Goal: Information Seeking & Learning: Find specific fact

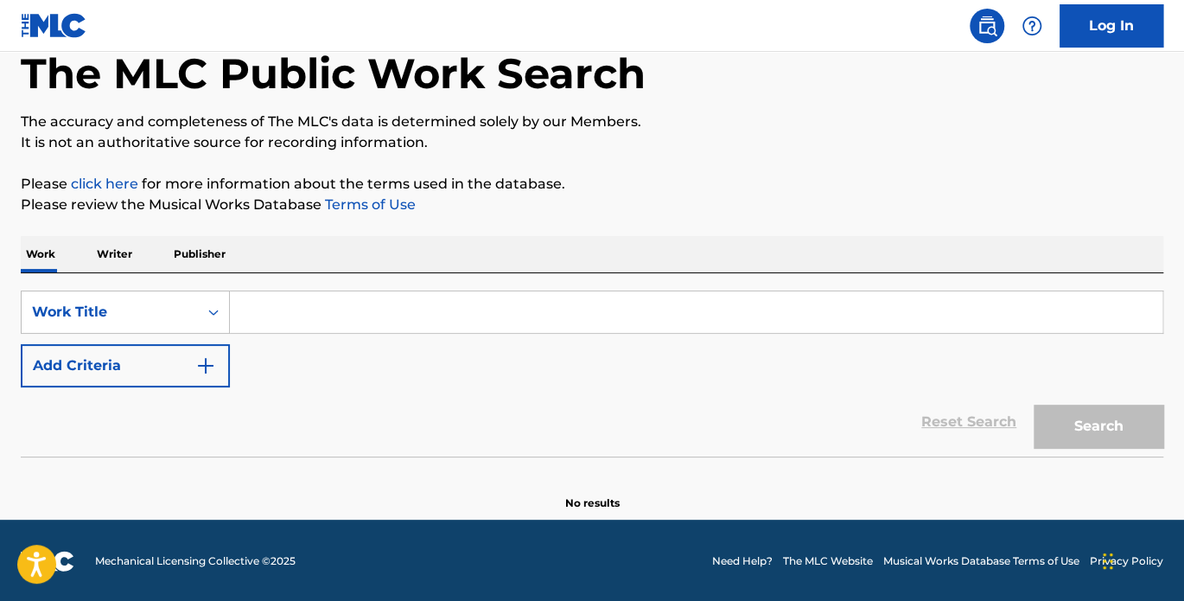
click at [112, 253] on p "Writer" at bounding box center [115, 254] width 46 height 36
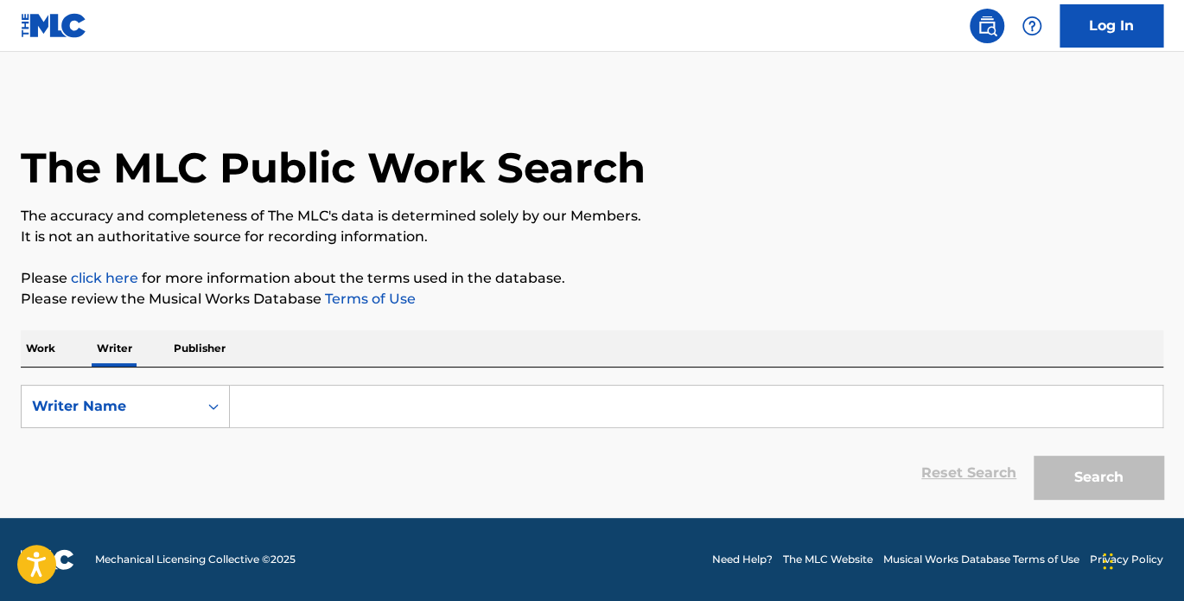
drag, startPoint x: 359, startPoint y: 414, endPoint x: 553, endPoint y: 397, distance: 195.3
click at [360, 412] on input "Search Form" at bounding box center [696, 406] width 933 height 41
drag, startPoint x: 1086, startPoint y: 466, endPoint x: 1047, endPoint y: 464, distance: 38.9
click at [1085, 468] on button "Search" at bounding box center [1099, 477] width 130 height 43
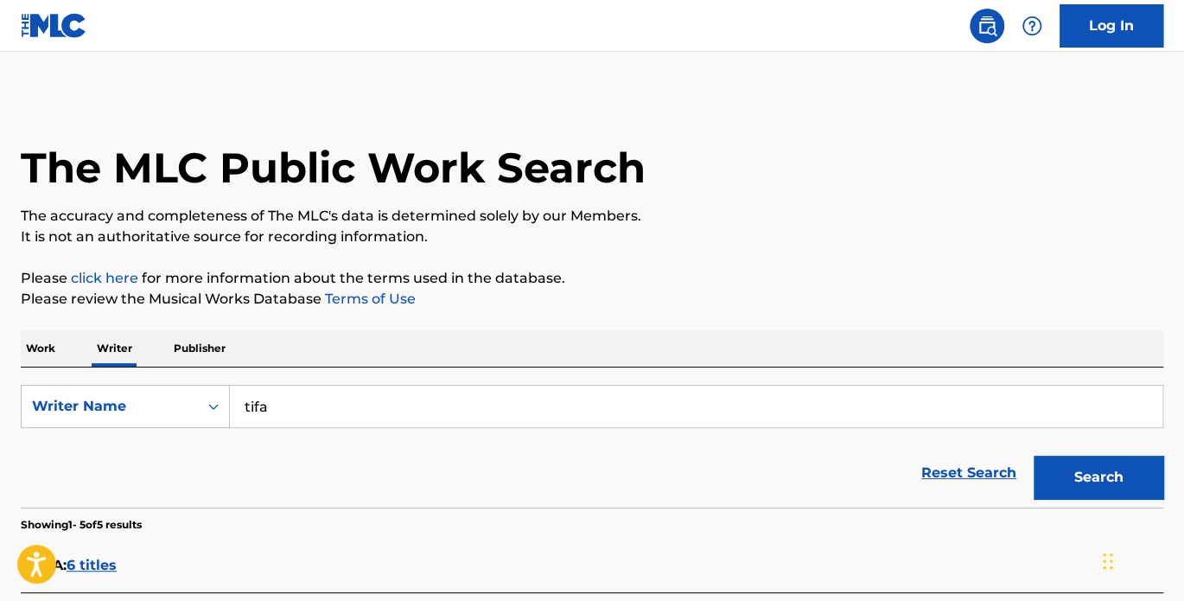
click at [245, 407] on input "tifa" at bounding box center [696, 406] width 933 height 41
click at [176, 406] on div "Writer Name" at bounding box center [110, 406] width 156 height 21
click at [315, 397] on input "latifa" at bounding box center [696, 406] width 933 height 41
drag, startPoint x: 279, startPoint y: 399, endPoint x: 220, endPoint y: 395, distance: 58.9
click at [220, 395] on div "SearchWithCriteria53203ba6-4224-4e75-8a4c-97502a689b33 Writer Name [PERSON_NAME]" at bounding box center [592, 406] width 1143 height 43
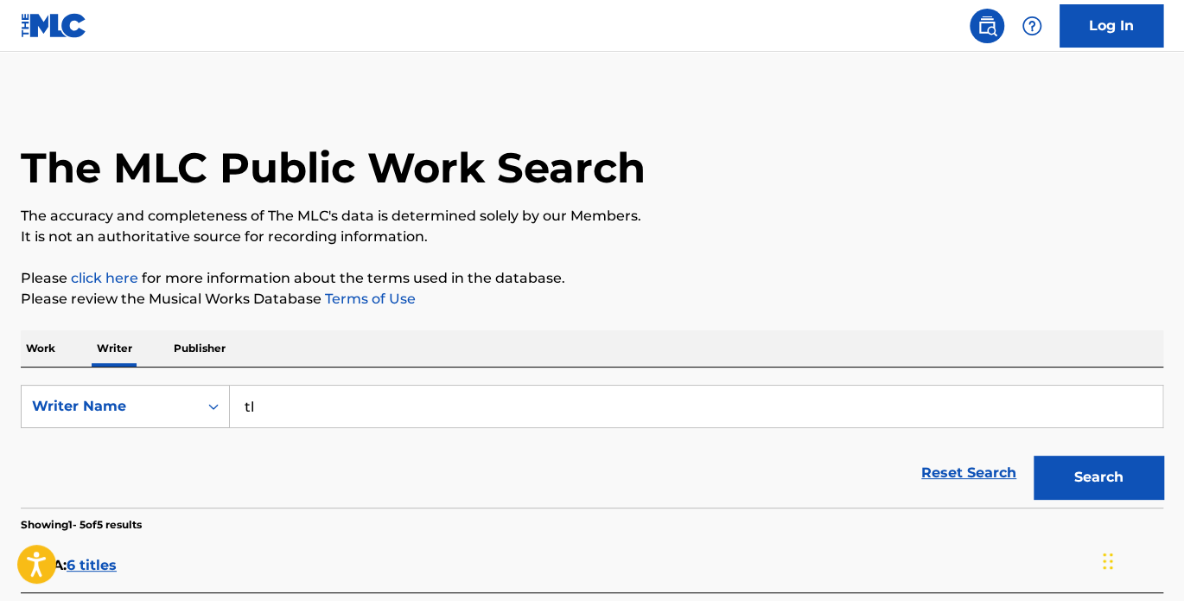
type input "t"
type input "[PERSON_NAME]"
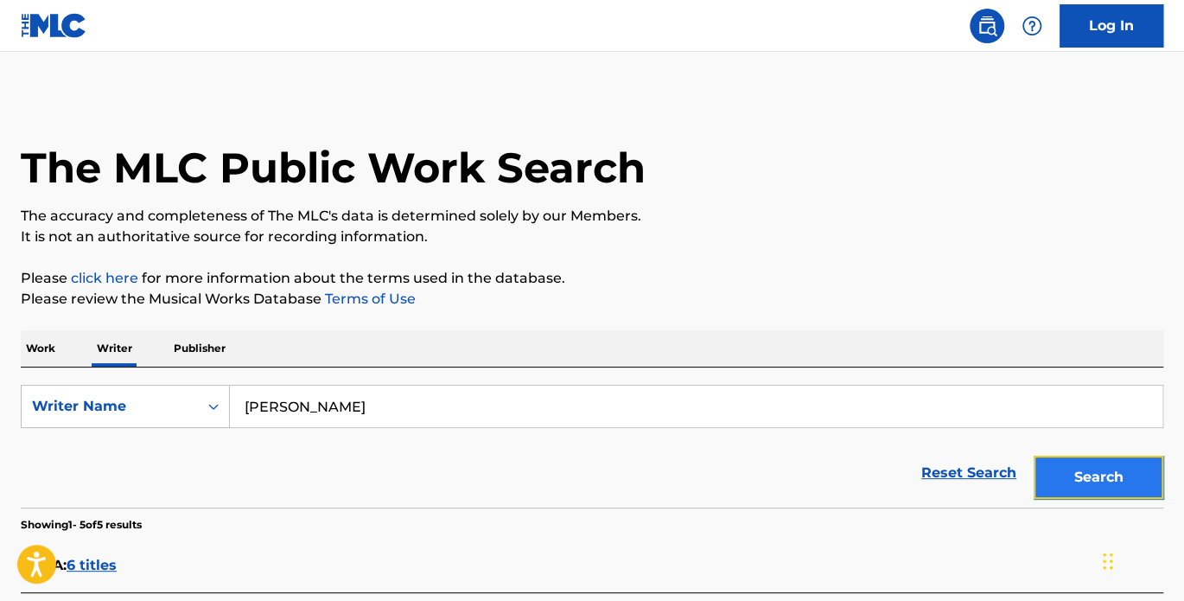
click at [1106, 469] on button "Search" at bounding box center [1099, 477] width 130 height 43
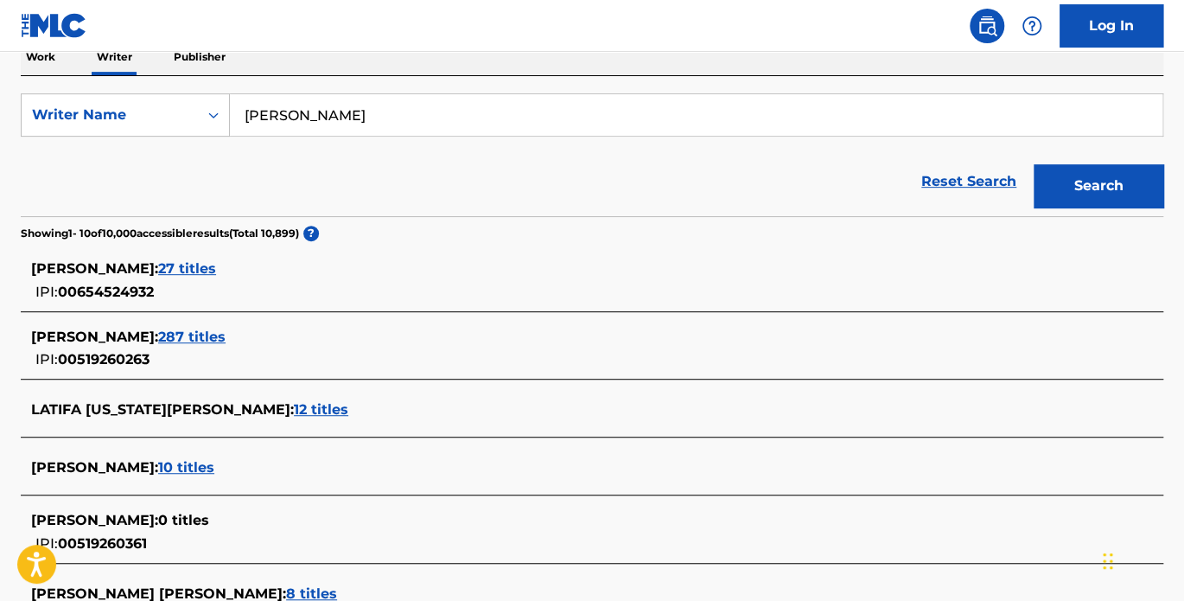
scroll to position [320, 0]
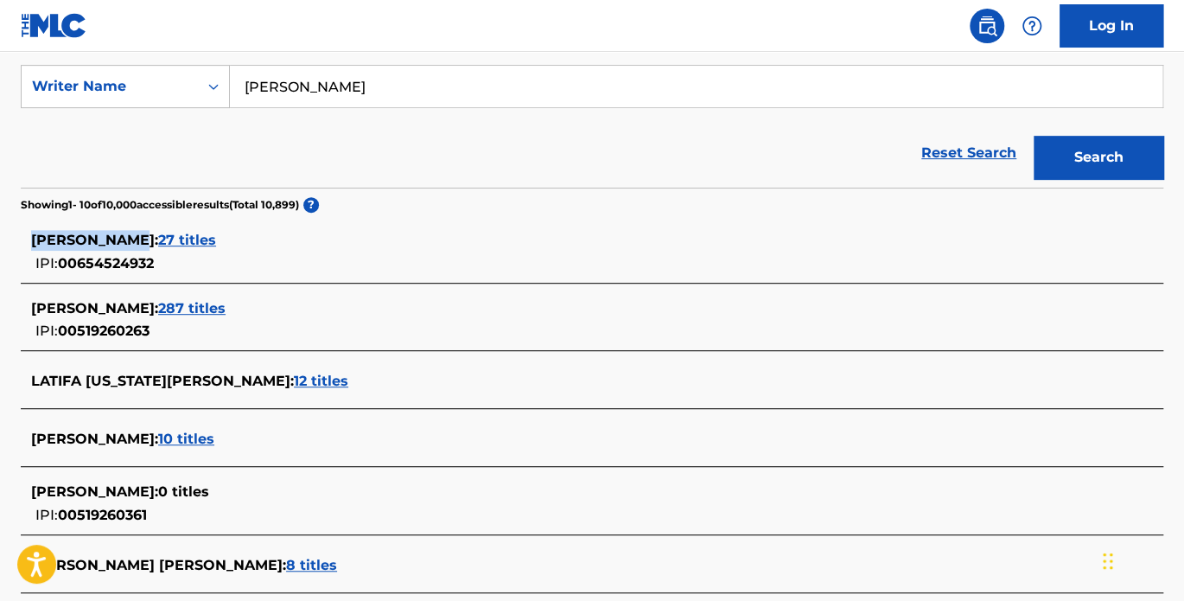
drag, startPoint x: 30, startPoint y: 241, endPoint x: 143, endPoint y: 245, distance: 113.3
click at [143, 245] on span "[PERSON_NAME] :" at bounding box center [94, 240] width 127 height 16
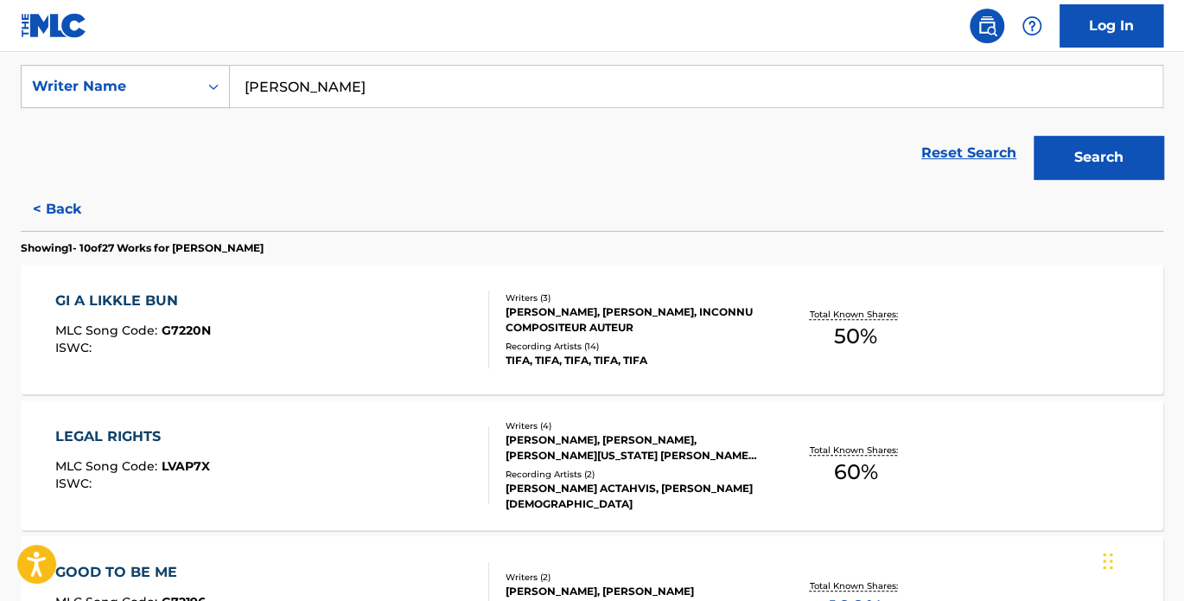
scroll to position [0, 0]
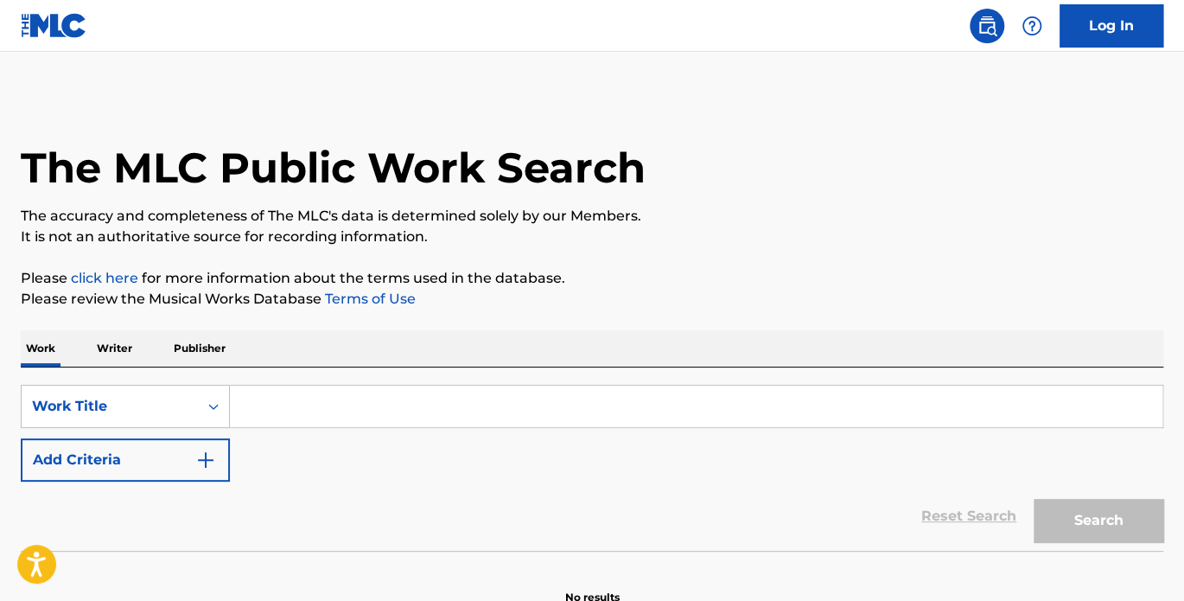
click at [108, 352] on p "Writer" at bounding box center [115, 348] width 46 height 36
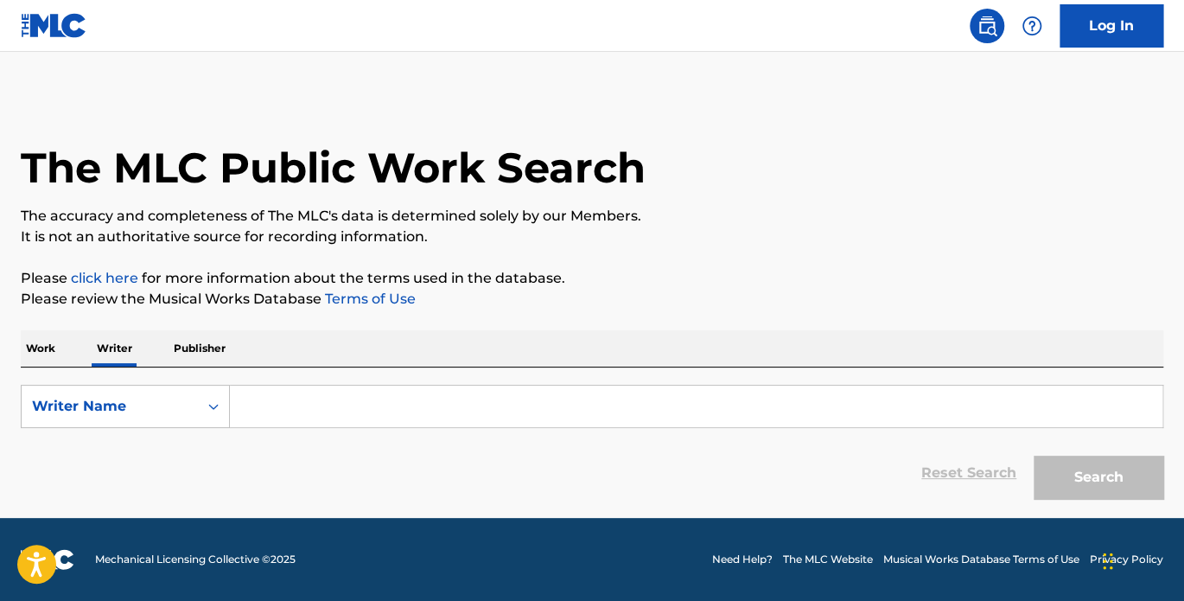
click at [284, 403] on input "Search Form" at bounding box center [696, 406] width 933 height 41
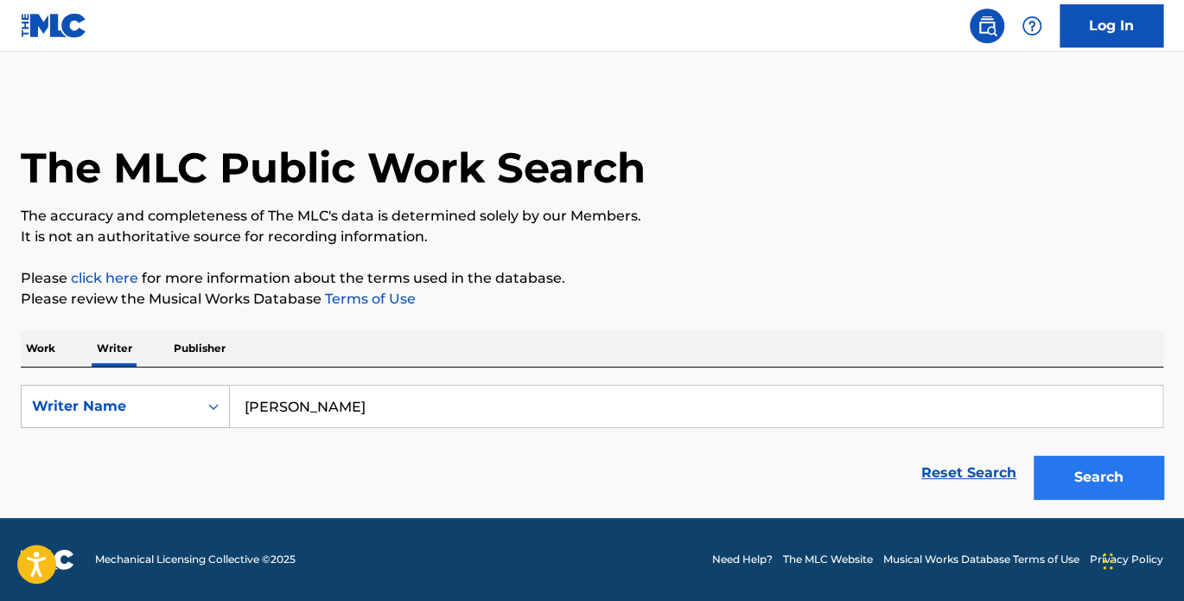
type input "[PERSON_NAME]"
click at [1105, 475] on button "Search" at bounding box center [1099, 477] width 130 height 43
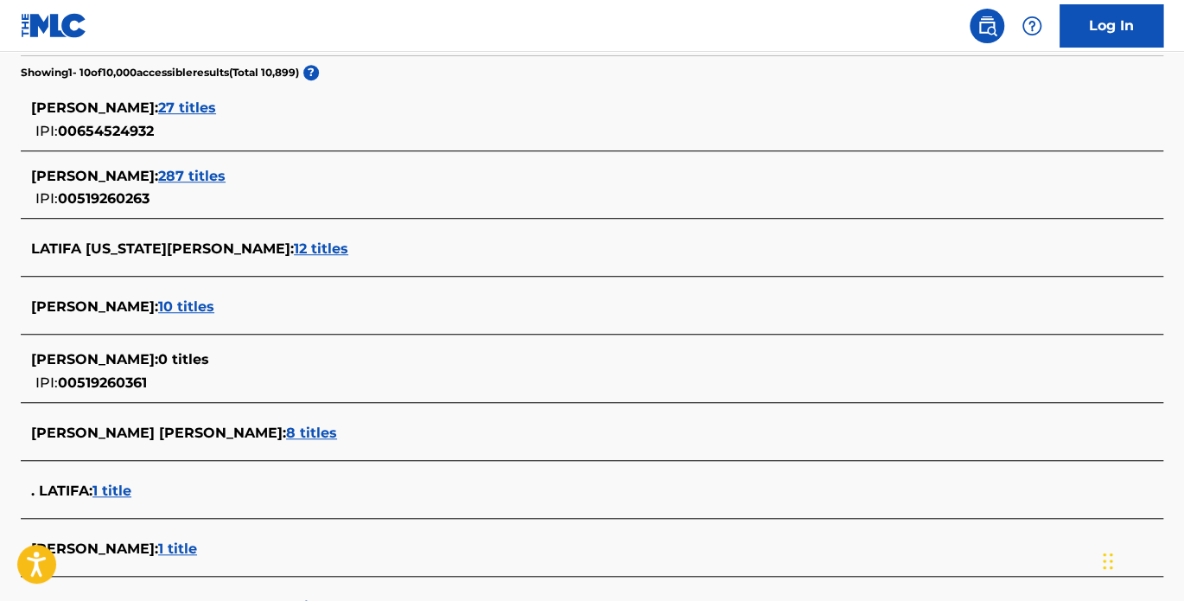
scroll to position [480, 0]
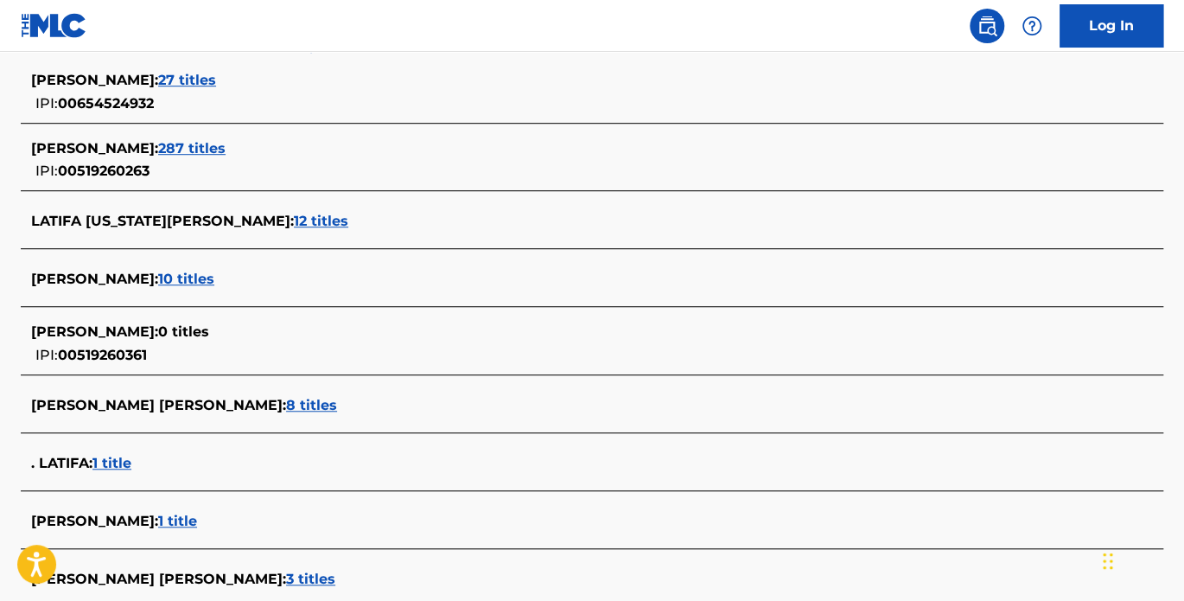
click at [294, 221] on span "12 titles" at bounding box center [321, 221] width 54 height 16
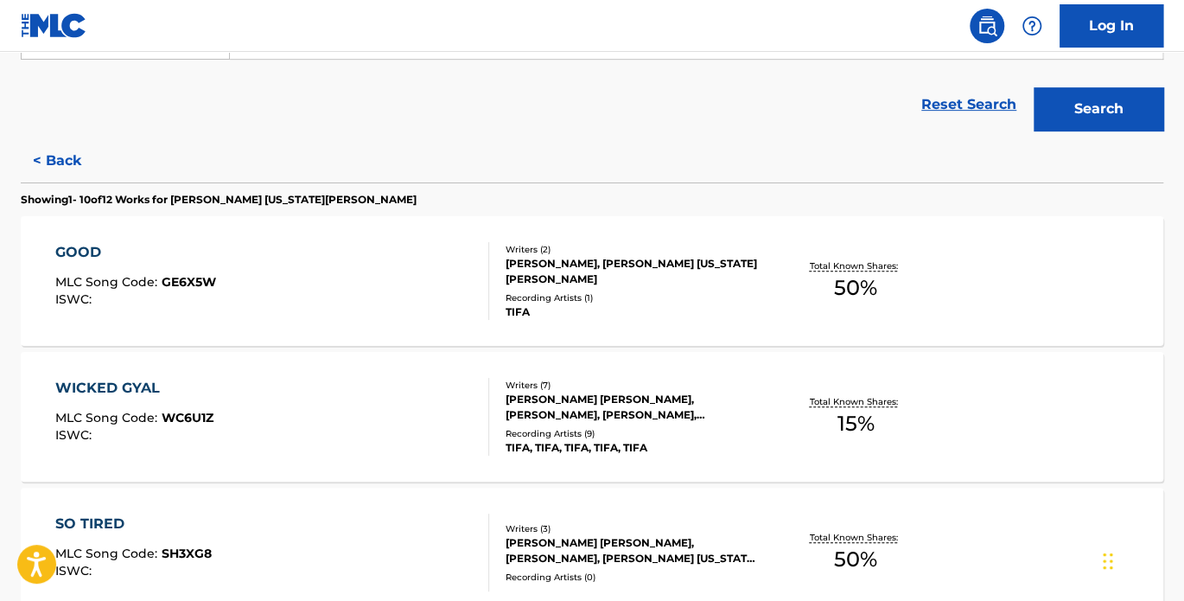
scroll to position [399, 0]
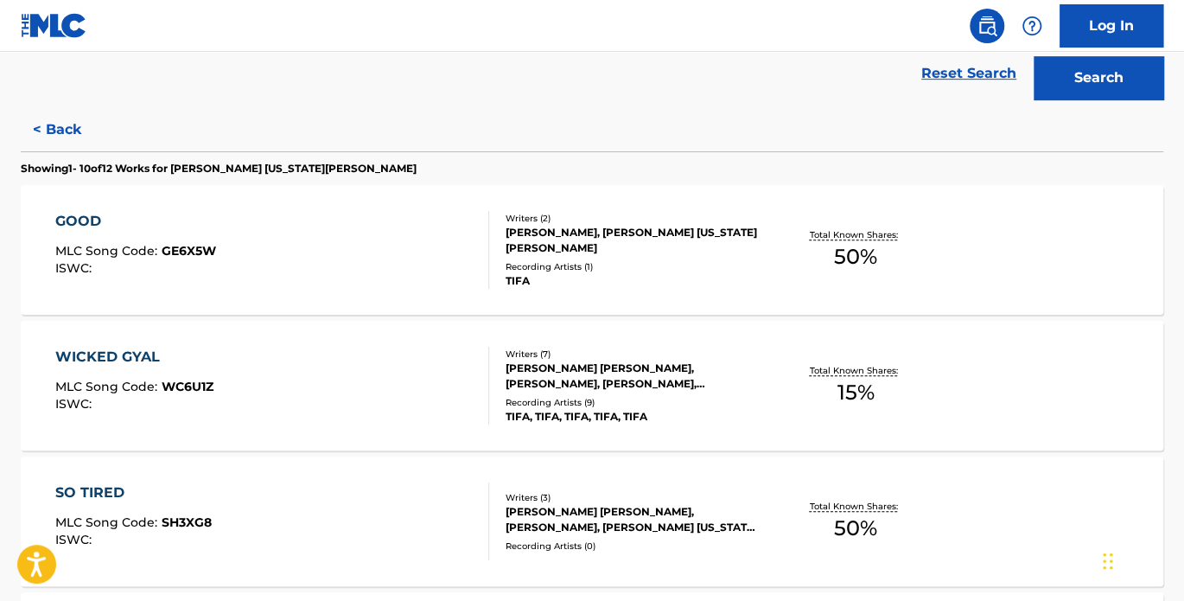
click at [110, 352] on div "WICKED GYAL" at bounding box center [134, 357] width 158 height 21
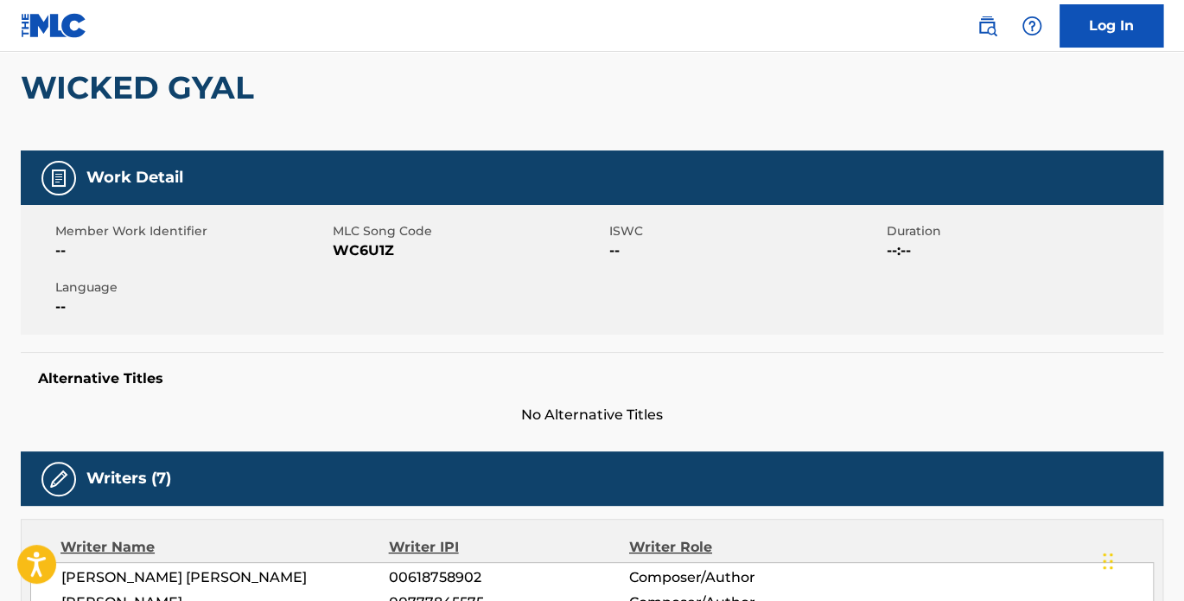
scroll to position [160, 0]
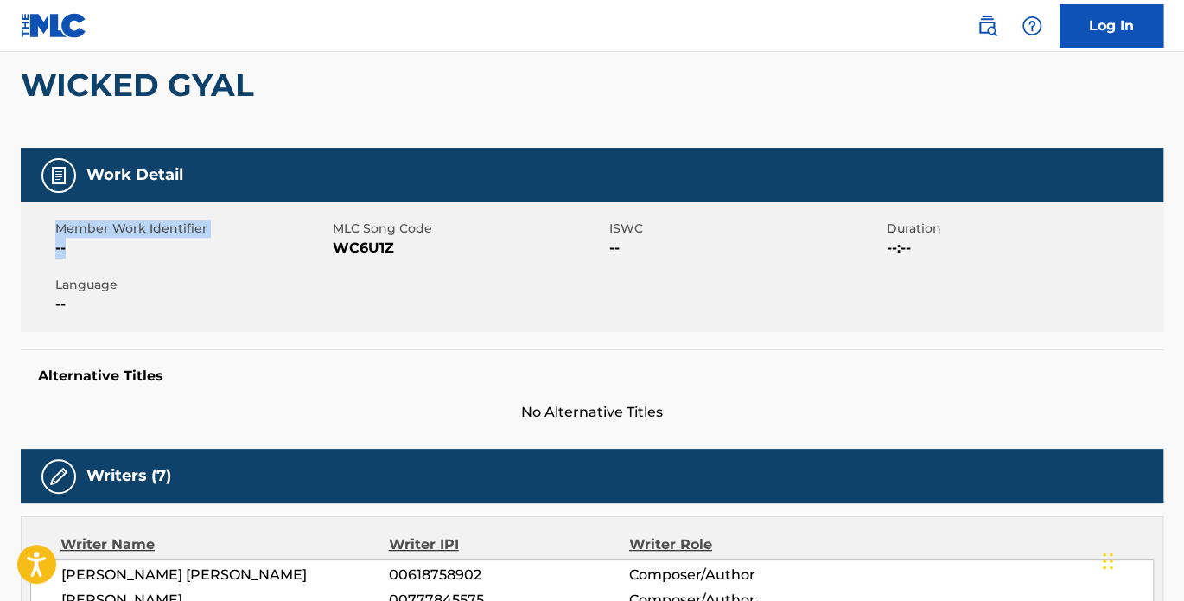
drag, startPoint x: 53, startPoint y: 229, endPoint x: 195, endPoint y: 239, distance: 142.9
click at [195, 239] on div "Member Work Identifier -- MLC Song Code WC6U1Z ISWC -- Duration --:-- Language …" at bounding box center [592, 267] width 1143 height 130
drag, startPoint x: 606, startPoint y: 226, endPoint x: 660, endPoint y: 233, distance: 54.2
click at [660, 233] on div "Member Work Identifier -- MLC Song Code WC6U1Z ISWC -- Duration --:-- Language …" at bounding box center [592, 267] width 1143 height 130
drag, startPoint x: 660, startPoint y: 233, endPoint x: 643, endPoint y: 230, distance: 16.8
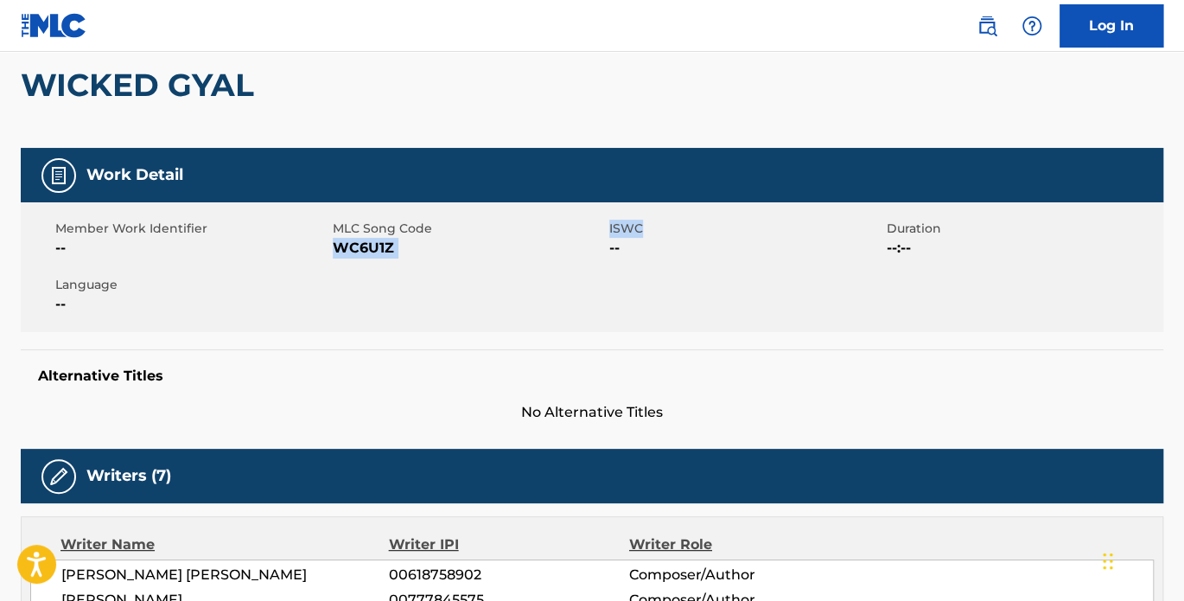
click at [643, 230] on span "ISWC" at bounding box center [745, 229] width 273 height 18
click at [625, 228] on span "ISWC" at bounding box center [745, 229] width 273 height 18
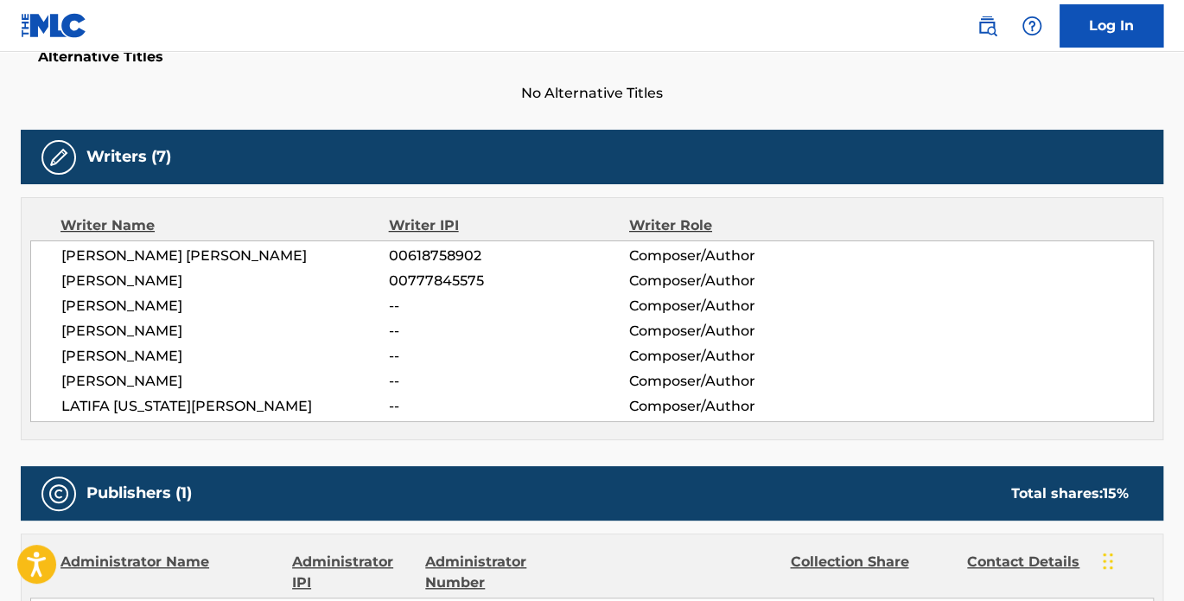
scroll to position [480, 0]
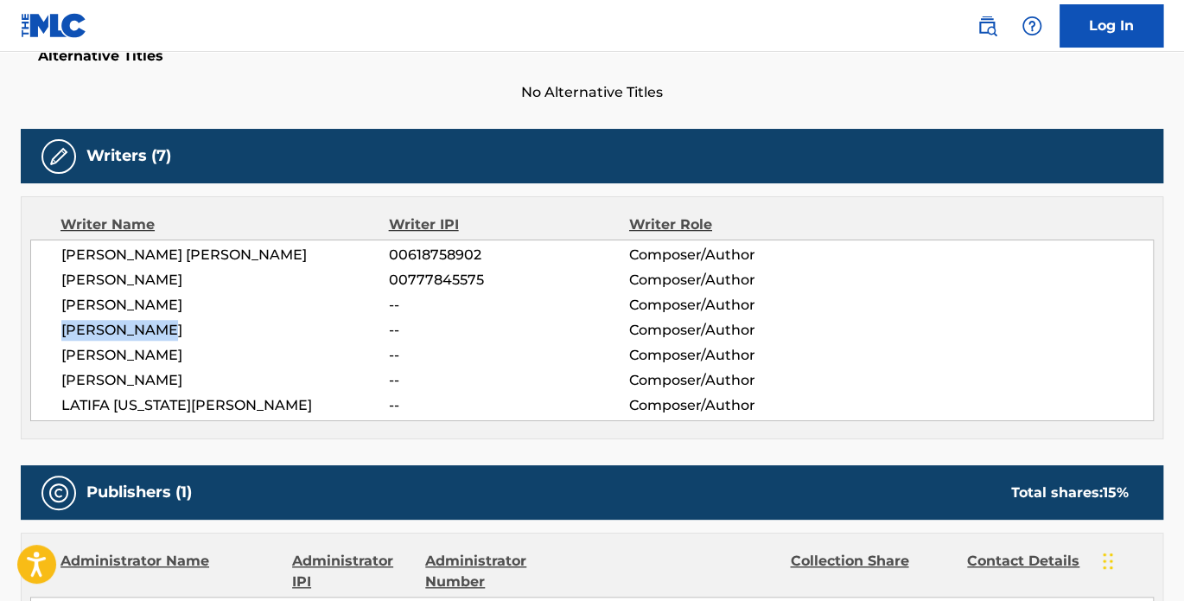
drag, startPoint x: 61, startPoint y: 322, endPoint x: 173, endPoint y: 328, distance: 111.7
click at [173, 328] on span "[PERSON_NAME]" at bounding box center [225, 330] width 328 height 21
drag, startPoint x: 54, startPoint y: 406, endPoint x: 252, endPoint y: 418, distance: 198.3
click at [252, 418] on div "LAMAR MICHAEL REYNOLDS 00618758902 Composer/Author OSHANE LOGAN 00777845575 Com…" at bounding box center [592, 330] width 1124 height 182
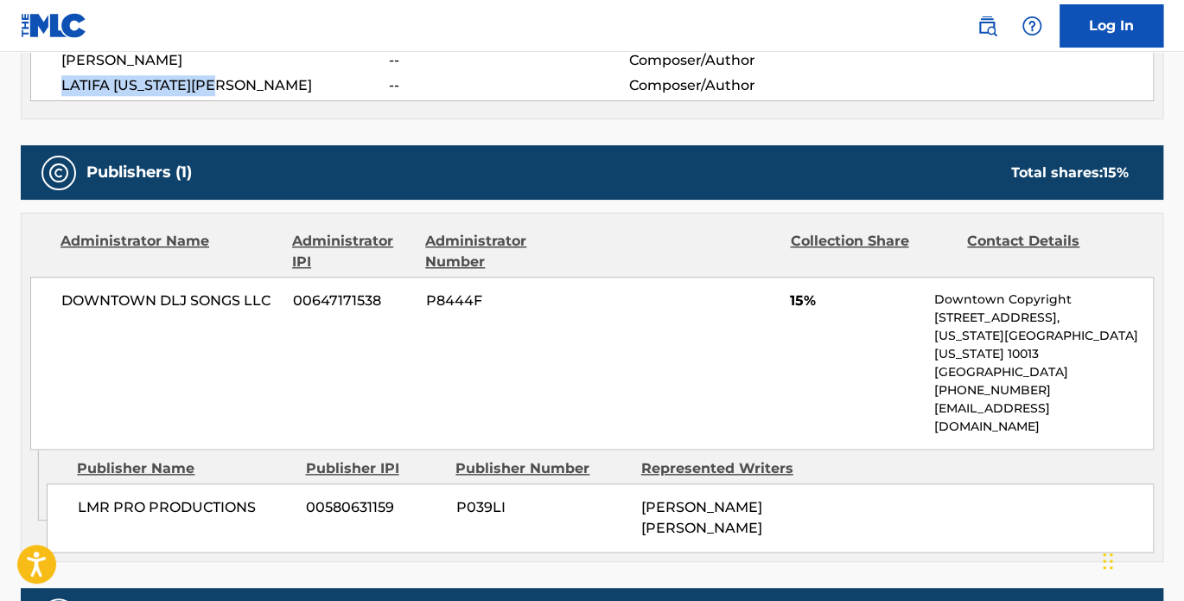
scroll to position [720, 0]
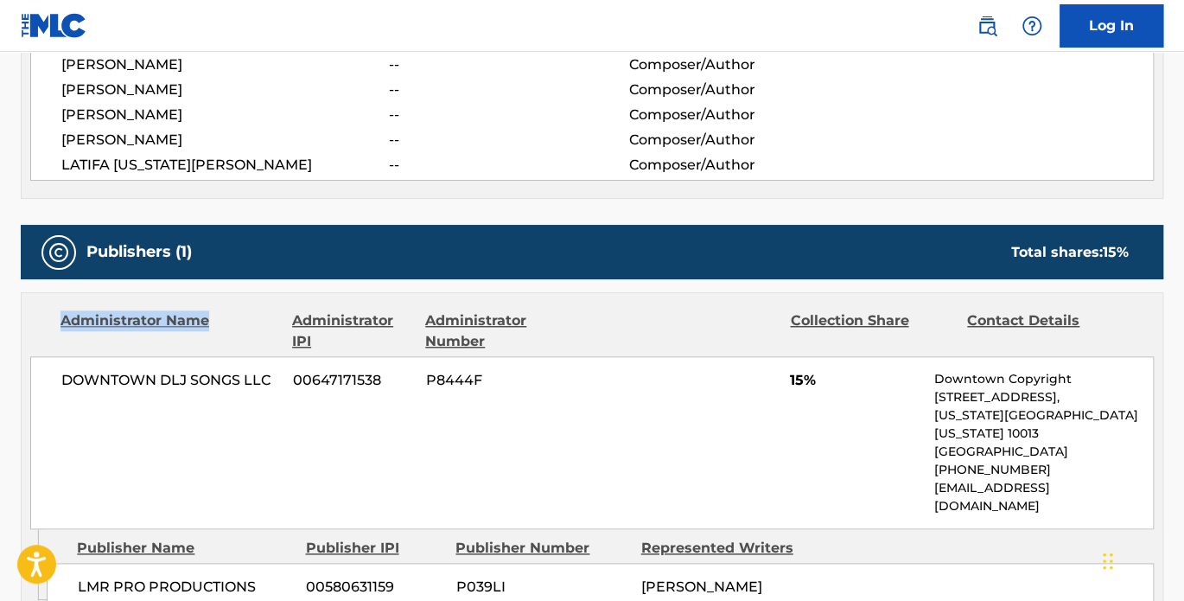
drag, startPoint x: 54, startPoint y: 313, endPoint x: 220, endPoint y: 333, distance: 167.2
click at [220, 333] on div "Administrator Name Administrator IPI Administrator Number Collection Share Cont…" at bounding box center [592, 330] width 1124 height 41
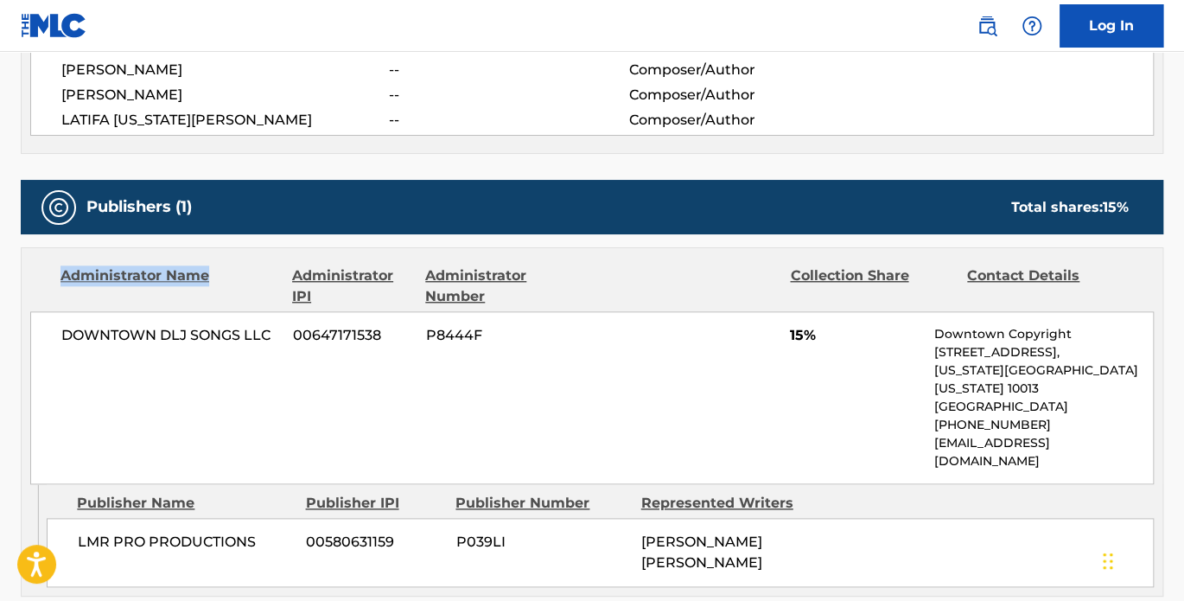
scroll to position [800, 0]
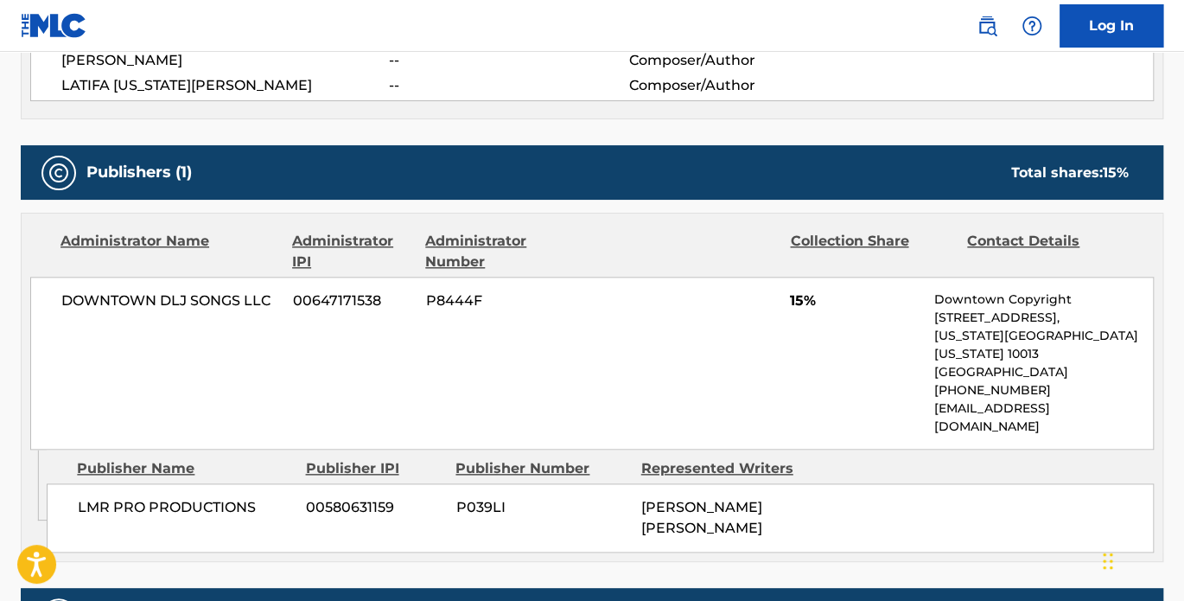
click at [58, 483] on div "LMR PRO PRODUCTIONS 00580631159 P039LI LAMAR MICHAEL REYNOLDS" at bounding box center [600, 517] width 1107 height 69
drag, startPoint x: 66, startPoint y: 463, endPoint x: 255, endPoint y: 461, distance: 189.3
click at [255, 483] on div "LMR PRO PRODUCTIONS 00580631159 P039LI LAMAR MICHAEL REYNOLDS" at bounding box center [600, 517] width 1107 height 69
drag, startPoint x: 295, startPoint y: 237, endPoint x: 364, endPoint y: 265, distance: 74.5
click at [364, 265] on div "Administrator IPI" at bounding box center [352, 251] width 120 height 41
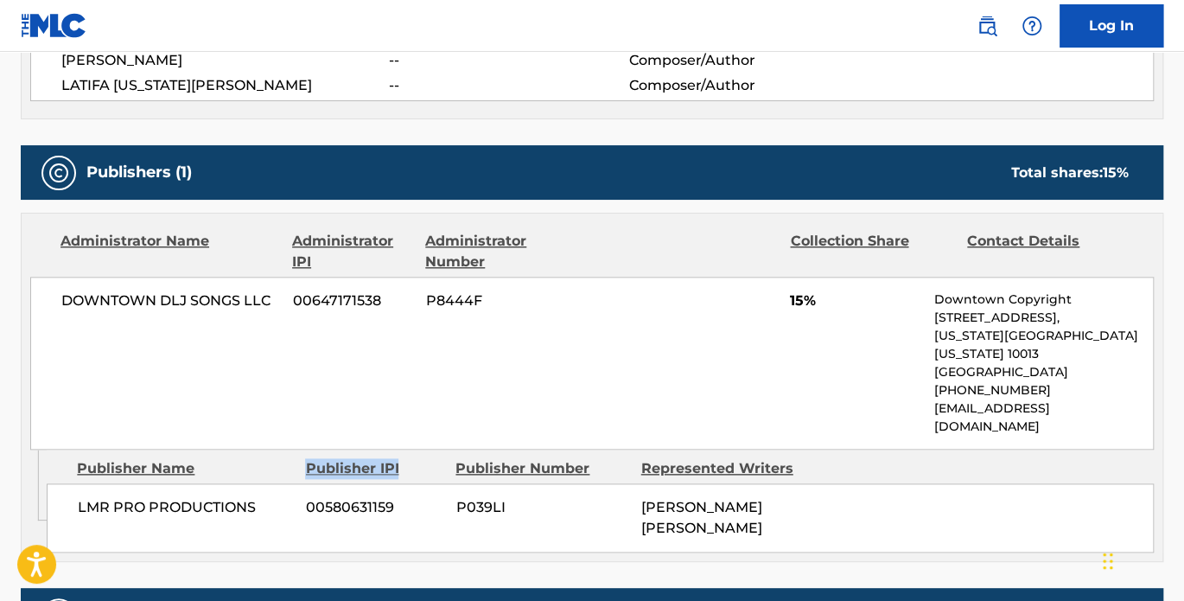
drag, startPoint x: 297, startPoint y: 436, endPoint x: 407, endPoint y: 437, distance: 109.8
click at [407, 458] on div "Publisher Name Publisher IPI Publisher Number Represented Writers" at bounding box center [600, 468] width 1107 height 21
click at [743, 499] on span "LAMAR MICHAEL REYNOLDS" at bounding box center [701, 517] width 121 height 37
drag, startPoint x: 779, startPoint y: 463, endPoint x: 653, endPoint y: 481, distance: 127.4
click at [652, 497] on div "LAMAR MICHAEL REYNOLDS" at bounding box center [727, 517] width 172 height 41
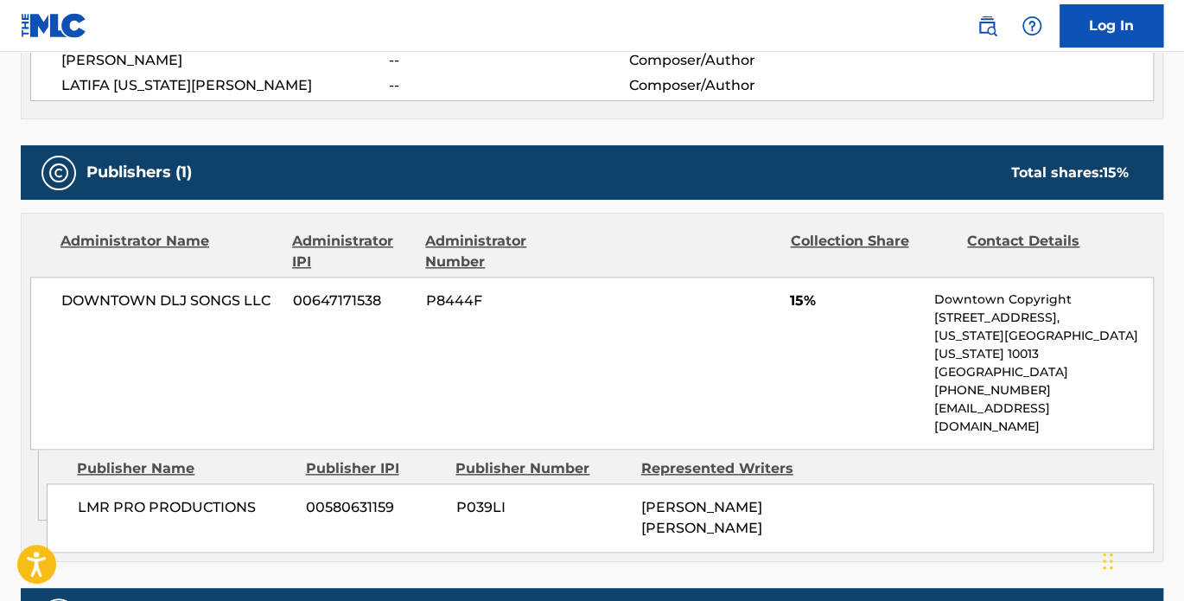
drag, startPoint x: 653, startPoint y: 481, endPoint x: 749, endPoint y: 486, distance: 97.0
click at [749, 497] on div "LAMAR MICHAEL REYNOLDS" at bounding box center [727, 517] width 172 height 41
drag, startPoint x: 643, startPoint y: 468, endPoint x: 764, endPoint y: 473, distance: 121.1
click at [764, 497] on div "LAMAR MICHAEL REYNOLDS" at bounding box center [727, 517] width 172 height 41
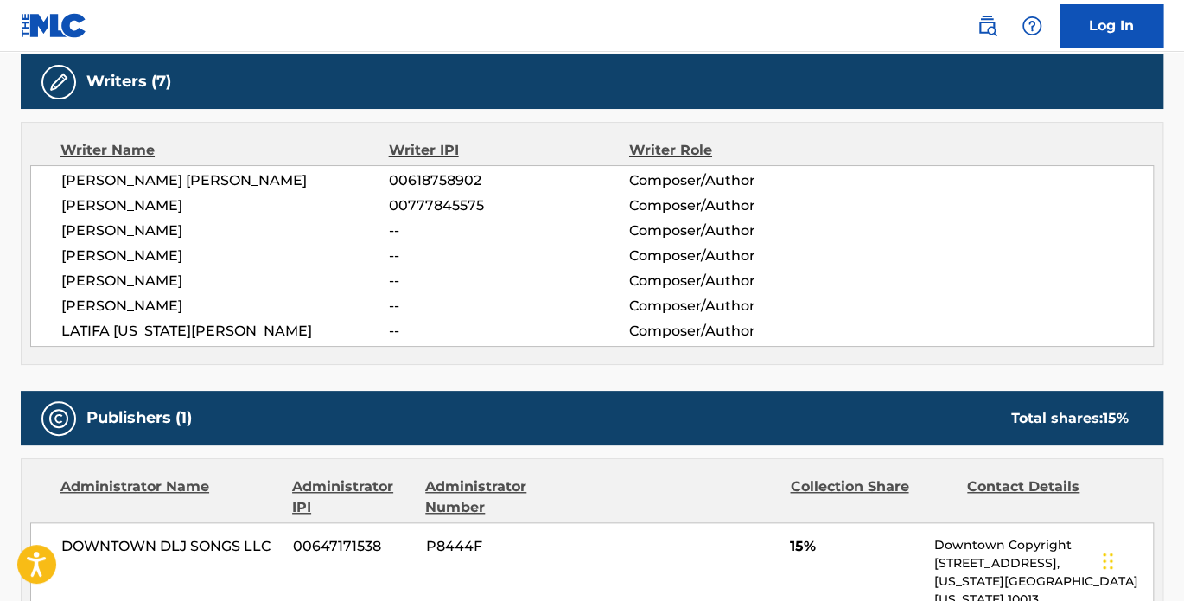
scroll to position [399, 0]
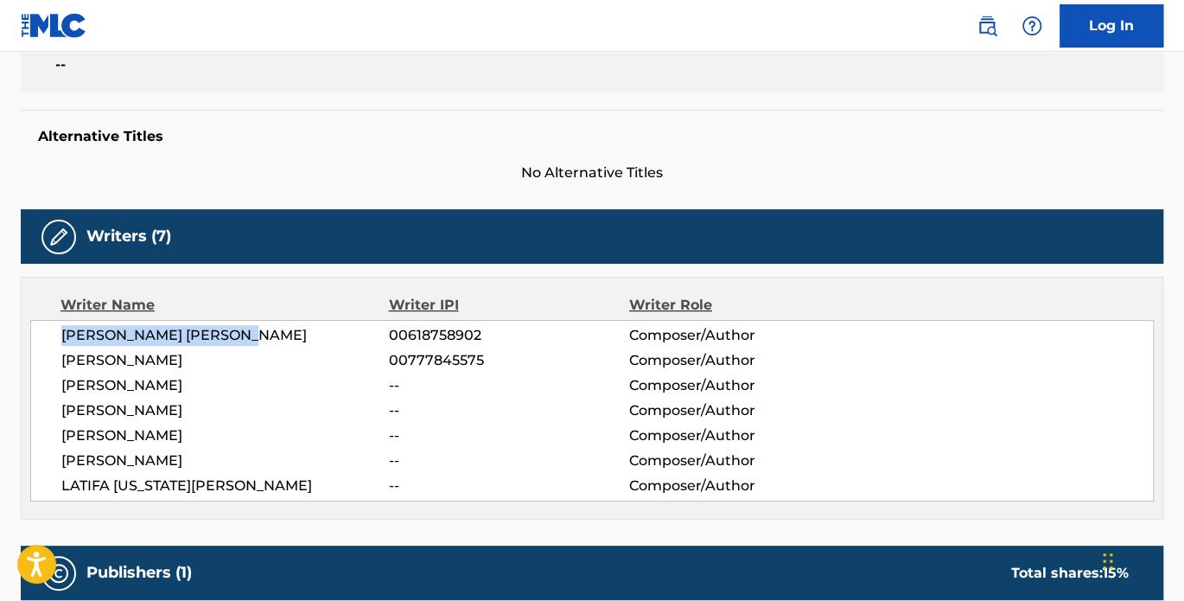
drag, startPoint x: 50, startPoint y: 333, endPoint x: 275, endPoint y: 343, distance: 225.0
click at [275, 343] on div "LAMAR MICHAEL REYNOLDS 00618758902 Composer/Author OSHANE LOGAN 00777845575 Com…" at bounding box center [592, 411] width 1124 height 182
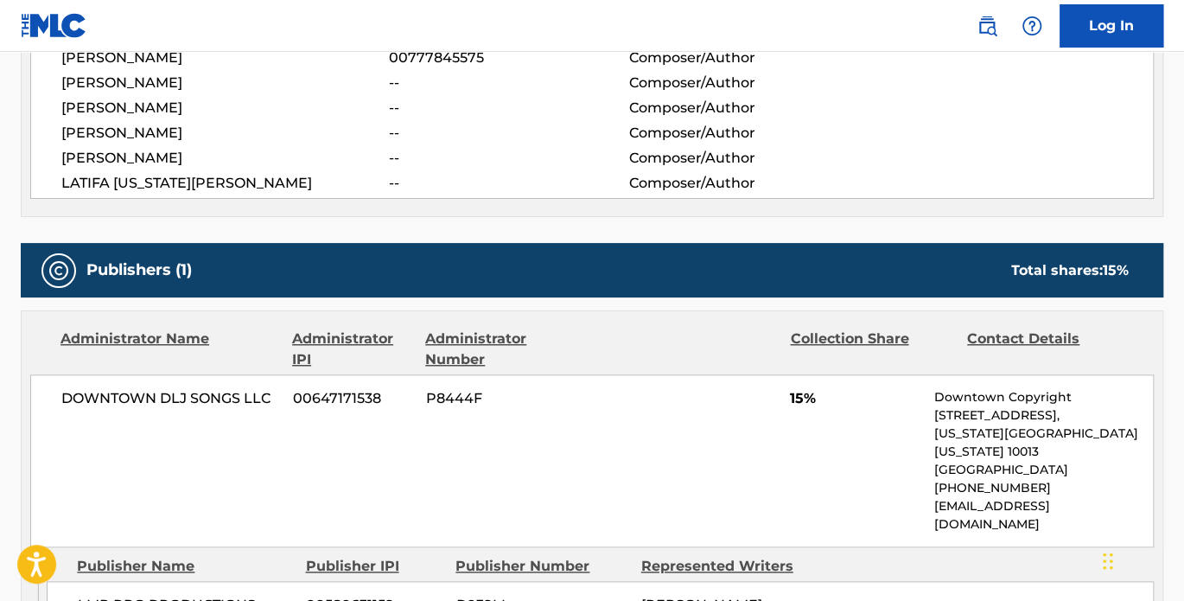
scroll to position [800, 0]
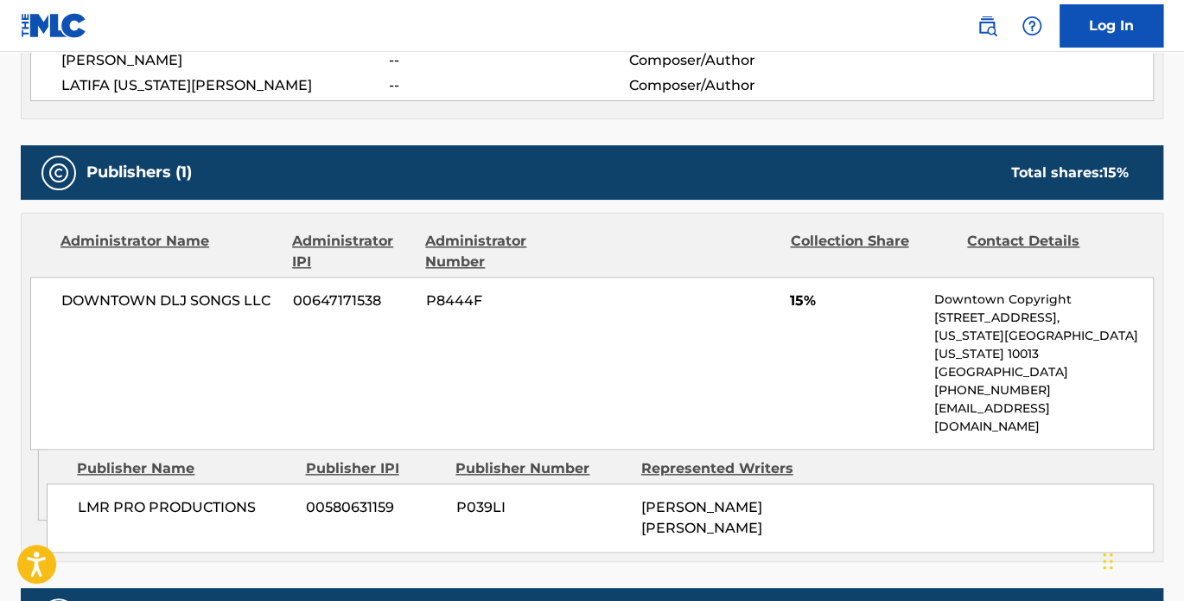
click at [799, 298] on span "15%" at bounding box center [855, 300] width 131 height 21
click at [800, 298] on span "15%" at bounding box center [855, 300] width 131 height 21
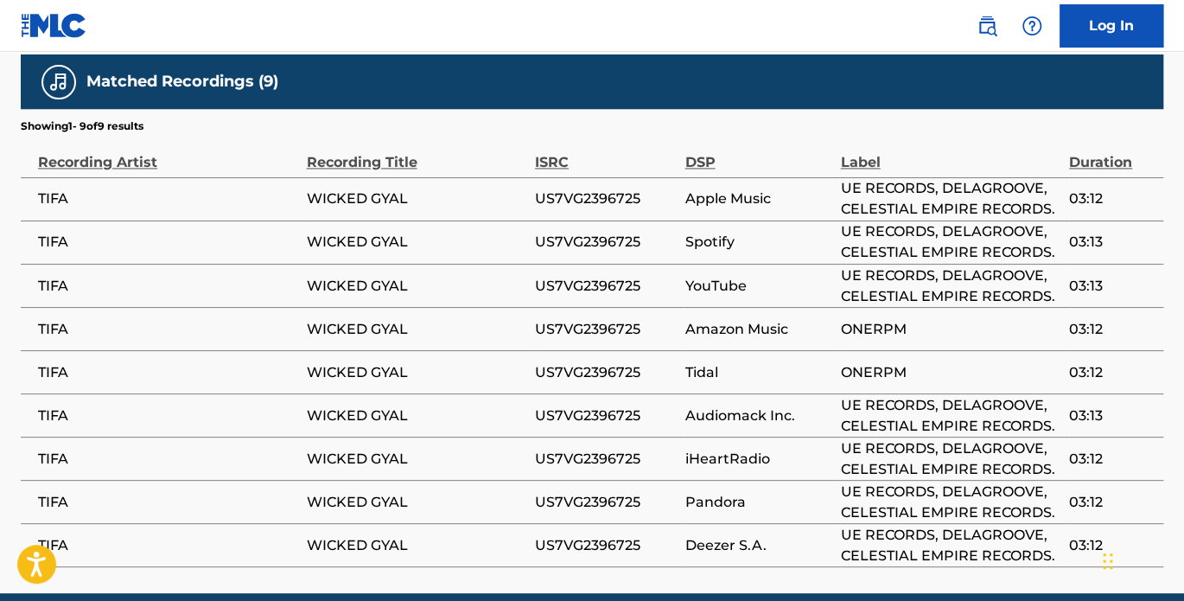
scroll to position [1361, 0]
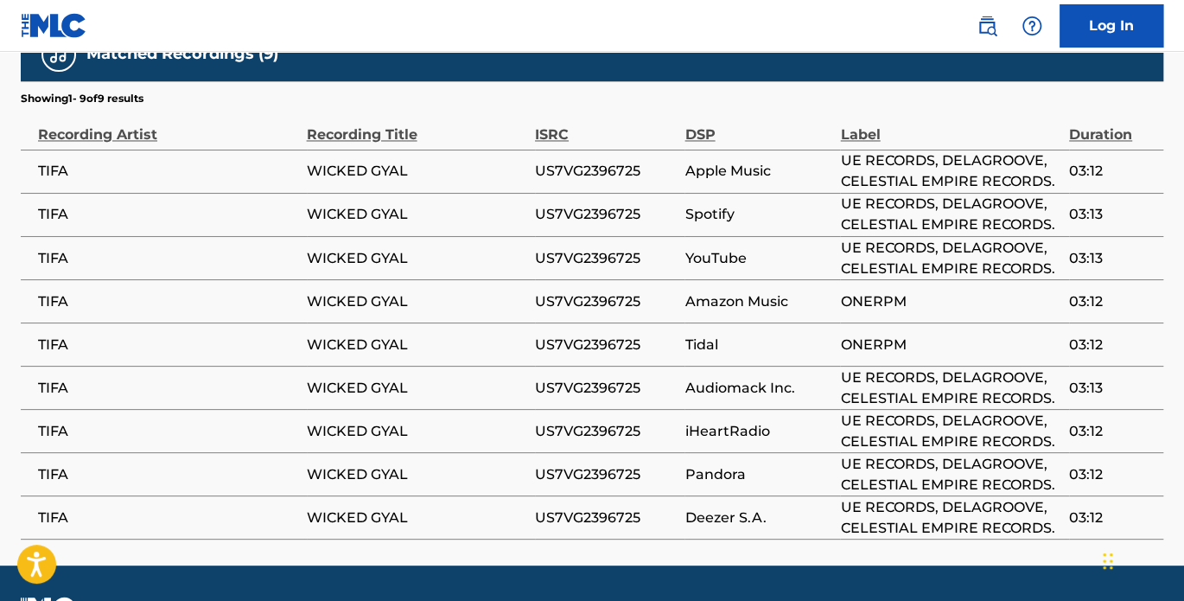
click at [590, 161] on span "US7VG2396725" at bounding box center [606, 171] width 142 height 21
click at [693, 150] on td "Apple Music" at bounding box center [763, 171] width 156 height 43
drag, startPoint x: 686, startPoint y: 132, endPoint x: 783, endPoint y: 128, distance: 96.9
click at [783, 161] on span "Apple Music" at bounding box center [758, 171] width 147 height 21
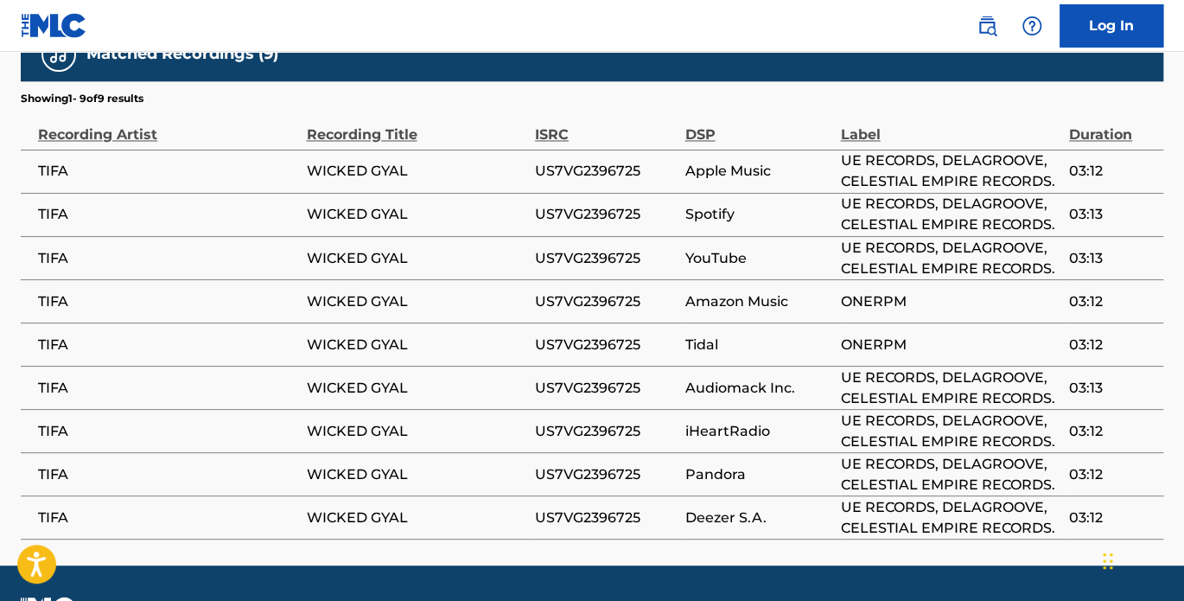
drag, startPoint x: 783, startPoint y: 128, endPoint x: 696, endPoint y: 169, distance: 96.3
click at [696, 204] on span "Spotify" at bounding box center [758, 214] width 147 height 21
drag, startPoint x: 696, startPoint y: 169, endPoint x: 697, endPoint y: 216, distance: 47.6
click at [697, 247] on span "YouTube" at bounding box center [758, 257] width 147 height 21
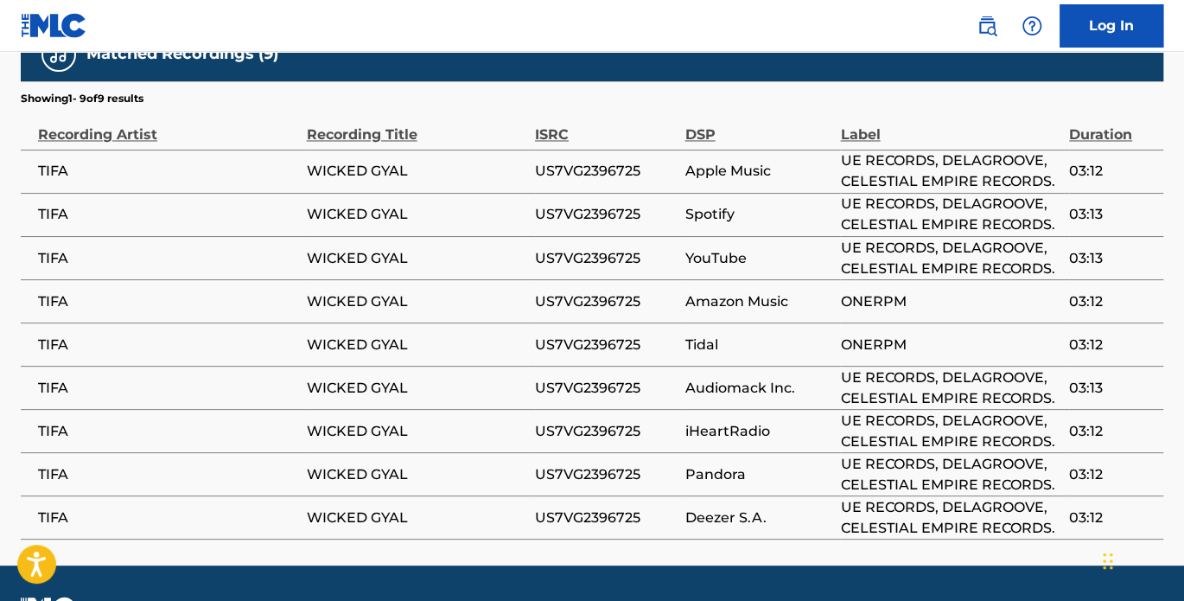
click at [697, 247] on span "YouTube" at bounding box center [758, 257] width 147 height 21
drag, startPoint x: 697, startPoint y: 216, endPoint x: 708, endPoint y: 259, distance: 44.7
click at [708, 290] on span "Amazon Music" at bounding box center [758, 300] width 147 height 21
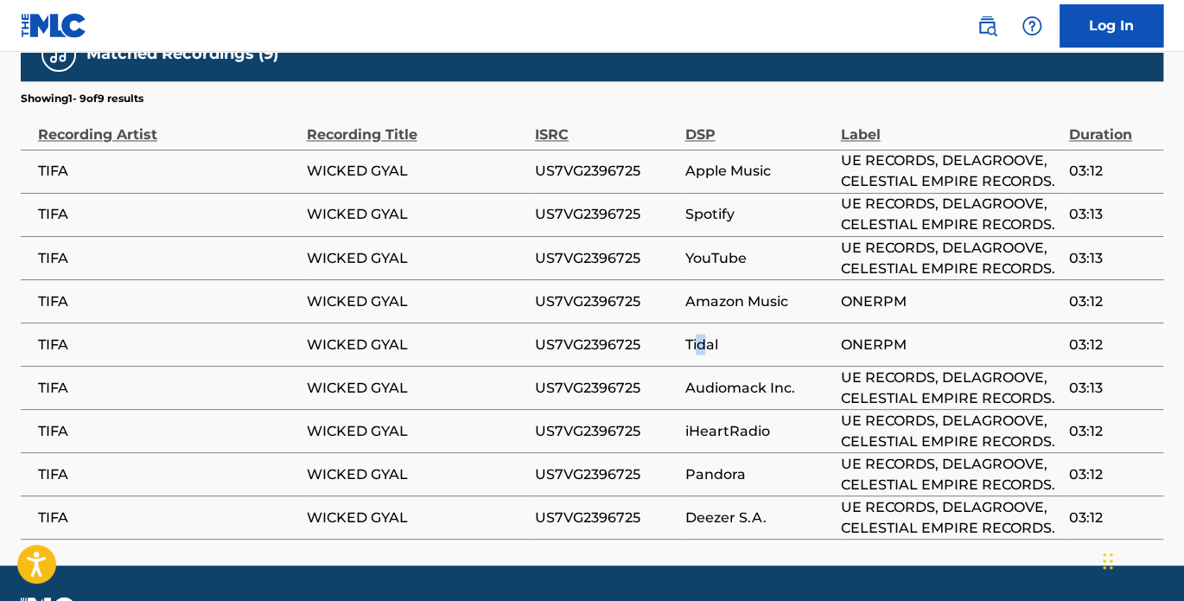
click at [701, 334] on span "Tidal" at bounding box center [758, 344] width 147 height 21
drag, startPoint x: 701, startPoint y: 307, endPoint x: 718, endPoint y: 350, distance: 46.6
click at [722, 366] on td "Audiomack Inc." at bounding box center [763, 387] width 156 height 43
click at [717, 377] on span "Audiomack Inc." at bounding box center [758, 387] width 147 height 21
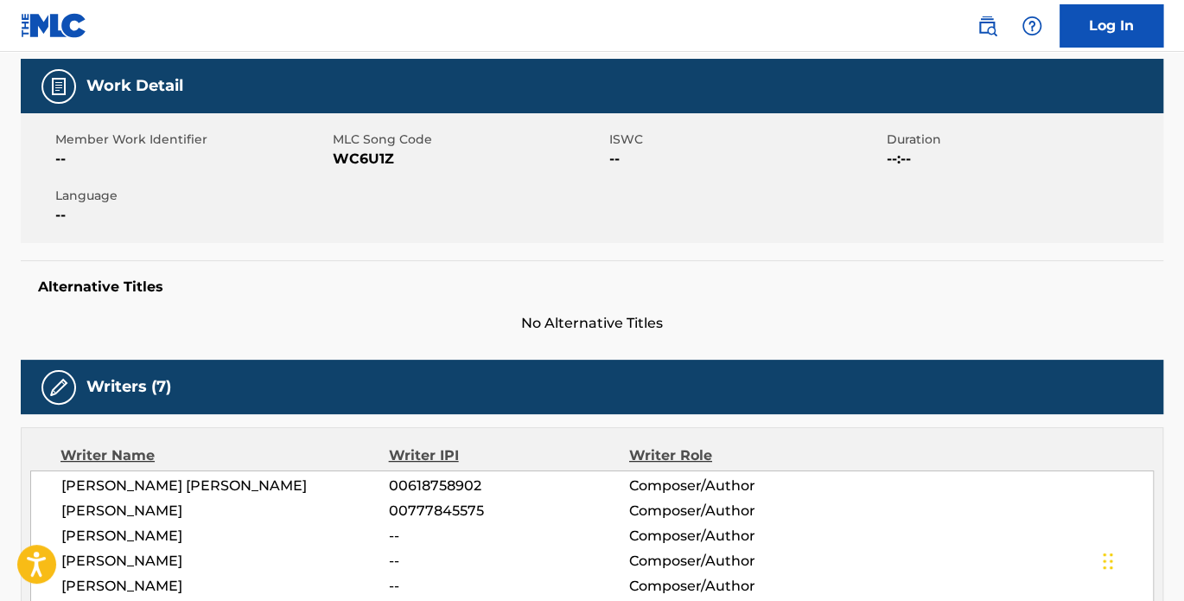
scroll to position [239, 0]
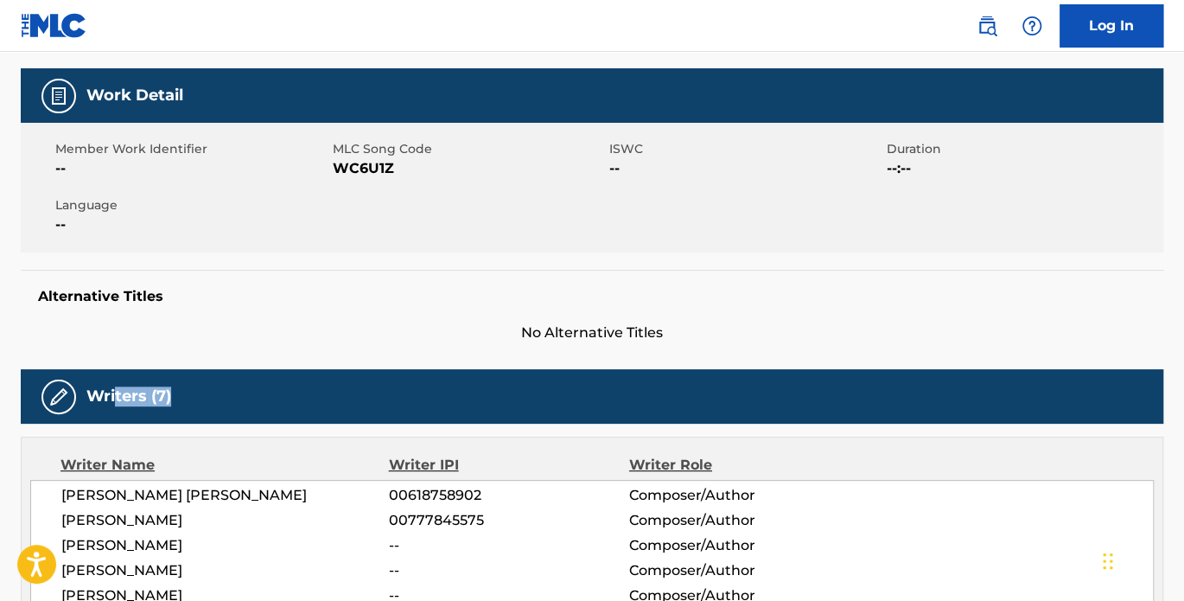
drag, startPoint x: 173, startPoint y: 394, endPoint x: 115, endPoint y: 397, distance: 58.0
click at [115, 397] on div "Writers (7)" at bounding box center [592, 396] width 1143 height 54
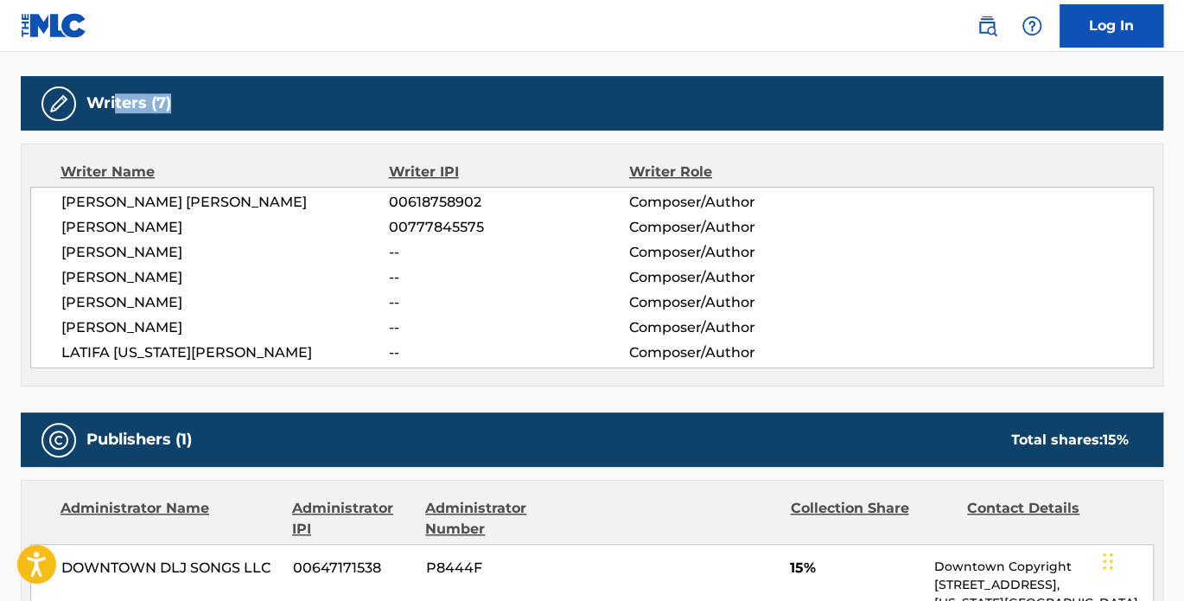
scroll to position [560, 0]
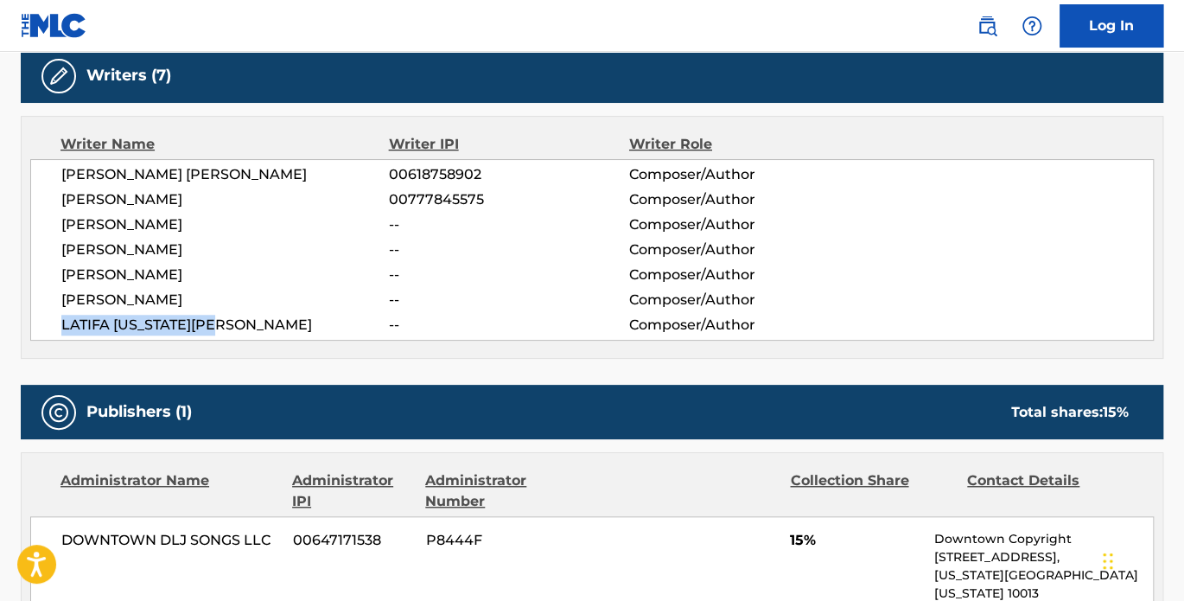
drag, startPoint x: 252, startPoint y: 328, endPoint x: 50, endPoint y: 314, distance: 201.9
click at [50, 314] on div "LAMAR MICHAEL REYNOLDS 00618758902 Composer/Author OSHANE LOGAN 00777845575 Com…" at bounding box center [592, 250] width 1124 height 182
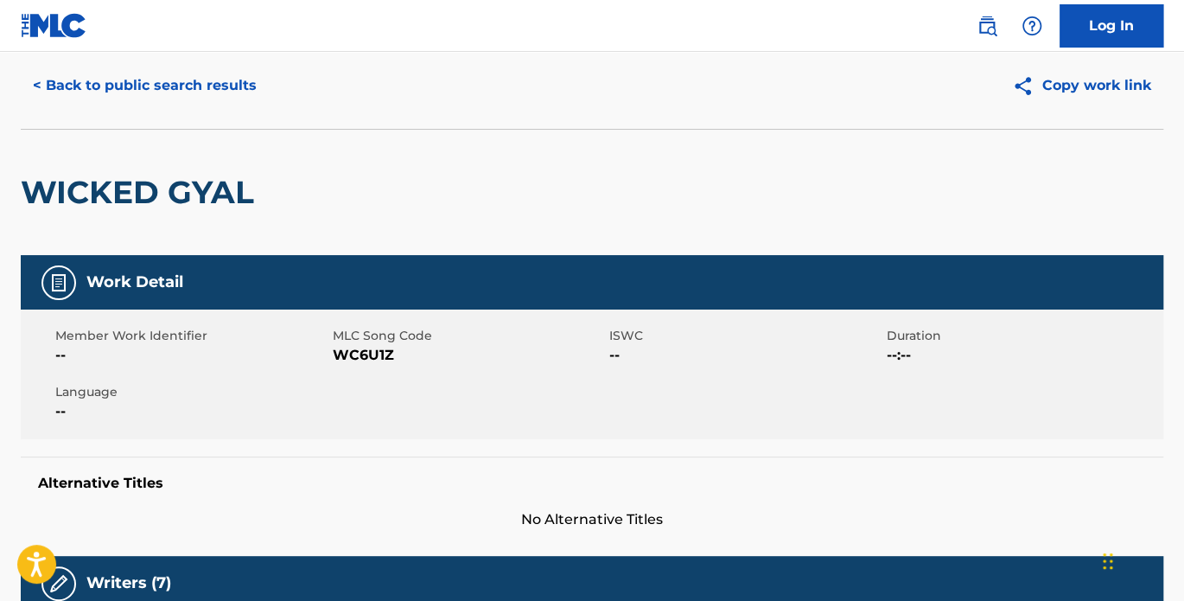
scroll to position [0, 0]
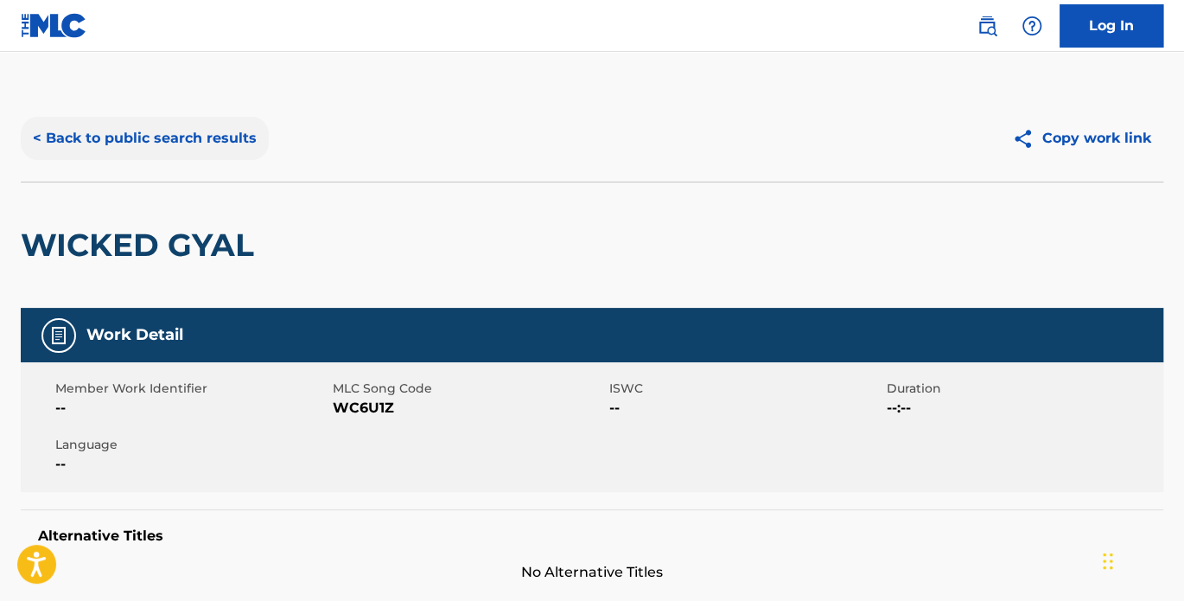
click at [155, 132] on button "< Back to public search results" at bounding box center [145, 138] width 248 height 43
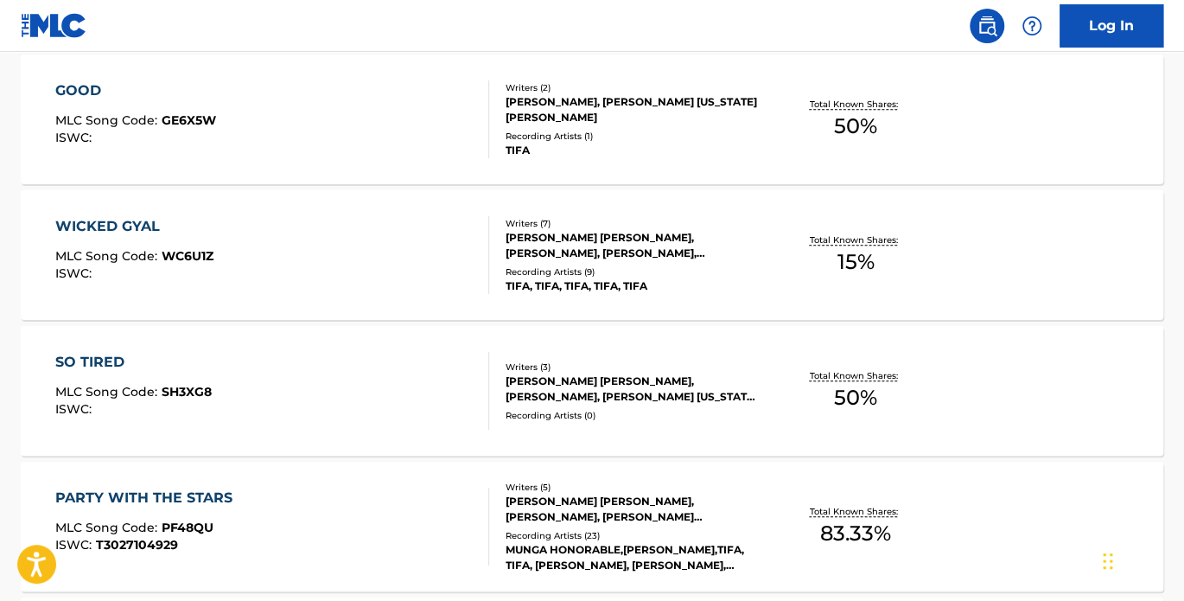
scroll to position [690, 0]
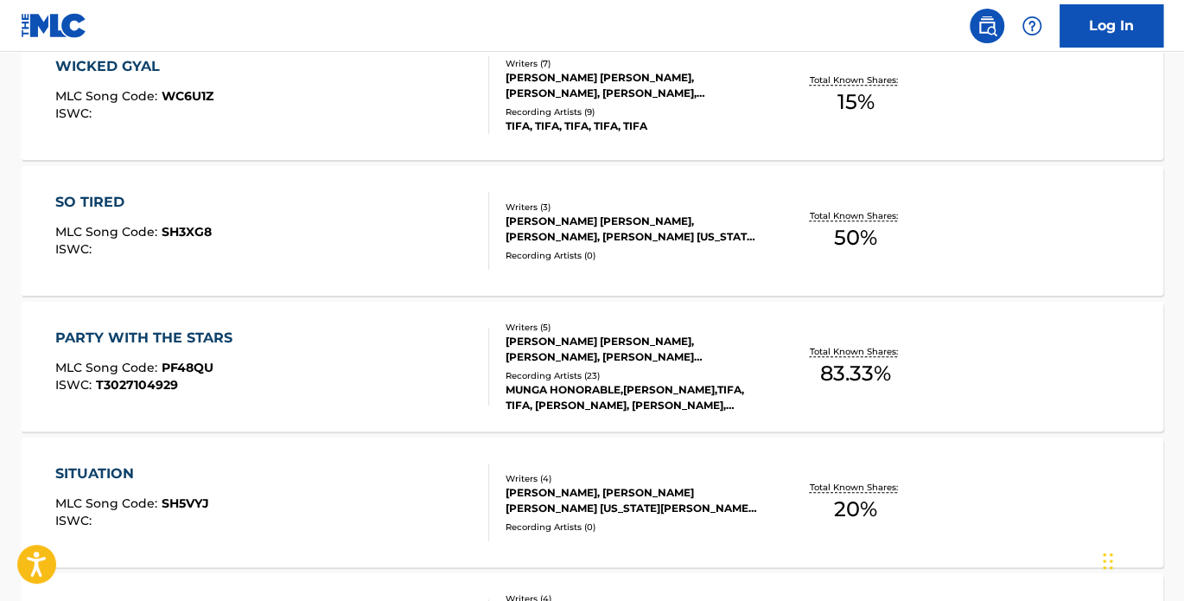
click at [154, 339] on div "PARTY WITH THE STARS" at bounding box center [148, 338] width 186 height 21
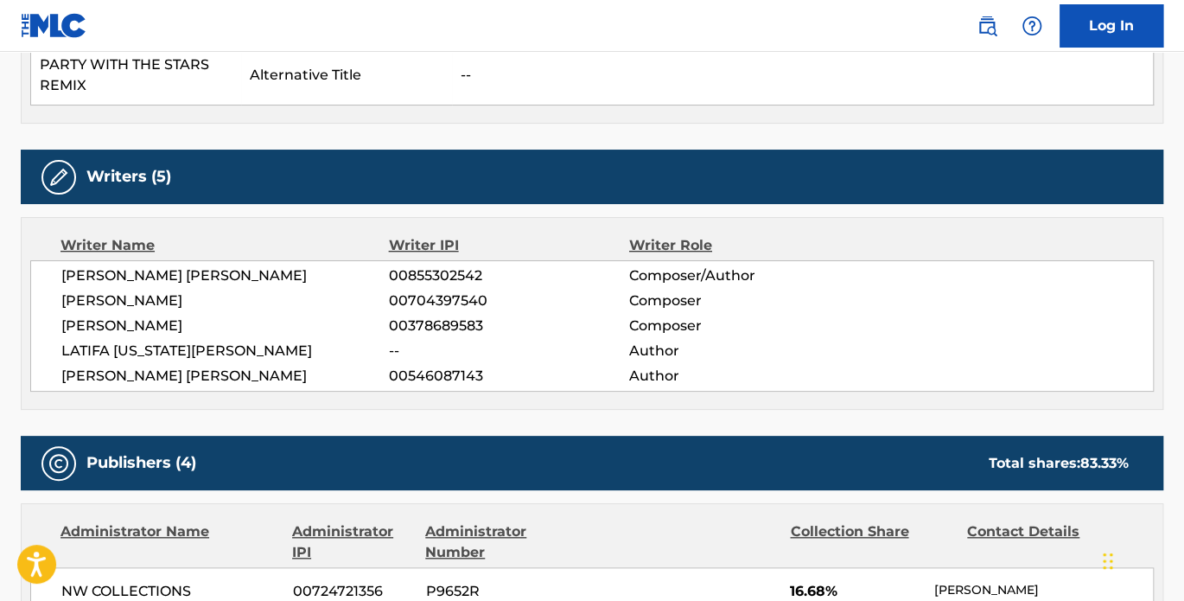
scroll to position [560, 0]
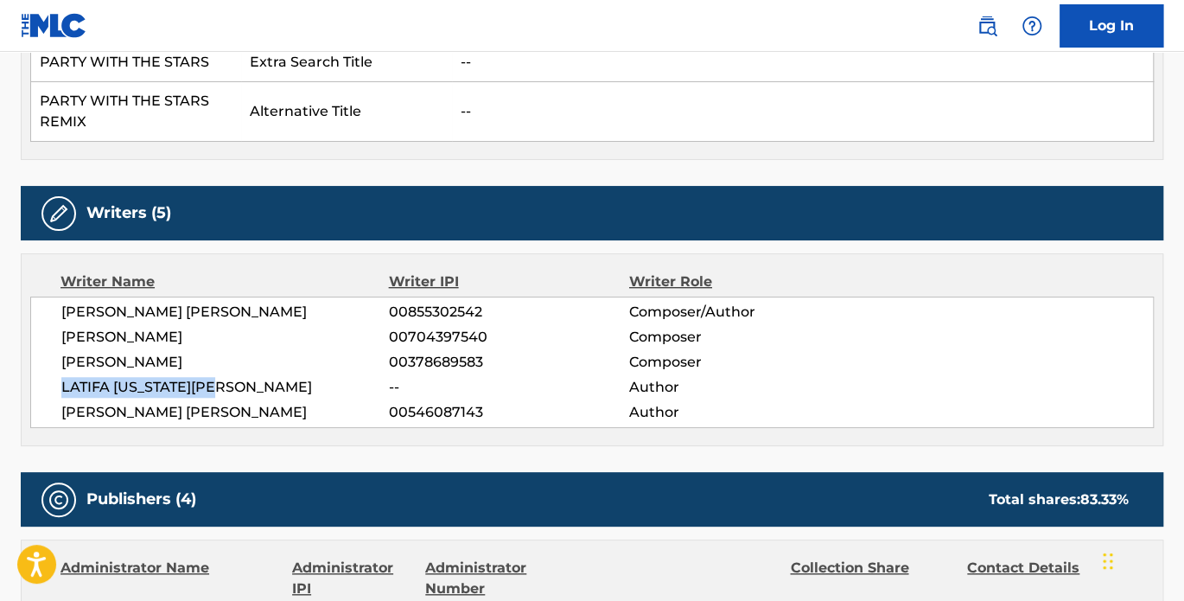
drag, startPoint x: 45, startPoint y: 387, endPoint x: 329, endPoint y: 388, distance: 284.4
click at [324, 390] on div "CHARLES NII ARMAH MENSAH 00855302542 Composer/Author MINTO PIERRE 00704397540 C…" at bounding box center [592, 361] width 1124 height 131
drag, startPoint x: 329, startPoint y: 388, endPoint x: 390, endPoint y: 380, distance: 61.0
click at [390, 380] on span "--" at bounding box center [509, 387] width 240 height 21
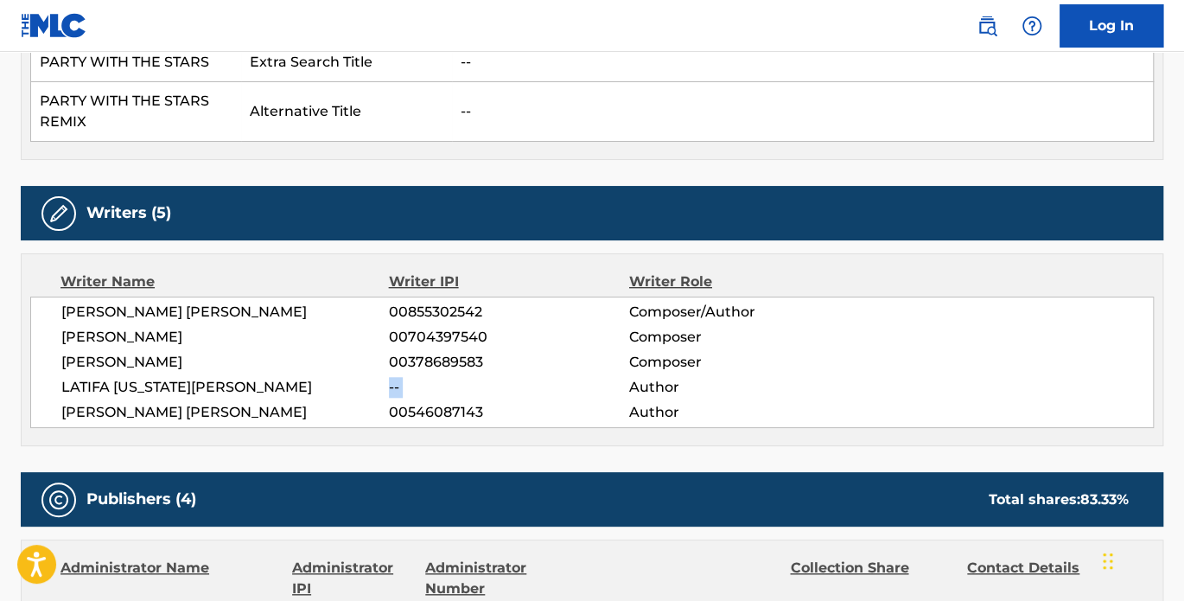
click at [390, 380] on span "--" at bounding box center [509, 387] width 240 height 21
drag, startPoint x: 624, startPoint y: 317, endPoint x: 551, endPoint y: 340, distance: 76.0
click at [550, 340] on span "00704397540" at bounding box center [509, 337] width 240 height 21
drag, startPoint x: 750, startPoint y: 308, endPoint x: 621, endPoint y: 316, distance: 129.9
click at [621, 316] on div "CHARLES NII ARMAH MENSAH 00855302542 Composer/Author" at bounding box center [607, 312] width 1092 height 21
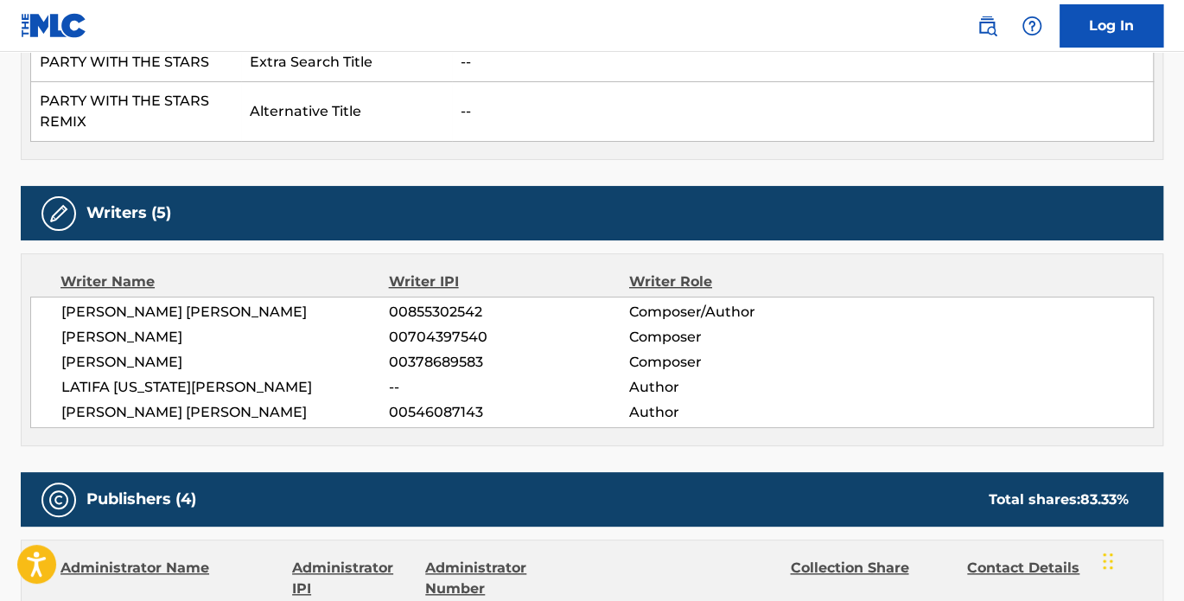
drag, startPoint x: 621, startPoint y: 316, endPoint x: 651, endPoint y: 387, distance: 77.1
click at [651, 387] on span "Author" at bounding box center [738, 387] width 219 height 21
drag, startPoint x: 651, startPoint y: 387, endPoint x: 655, endPoint y: 412, distance: 25.4
click at [655, 412] on span "Author" at bounding box center [738, 412] width 219 height 21
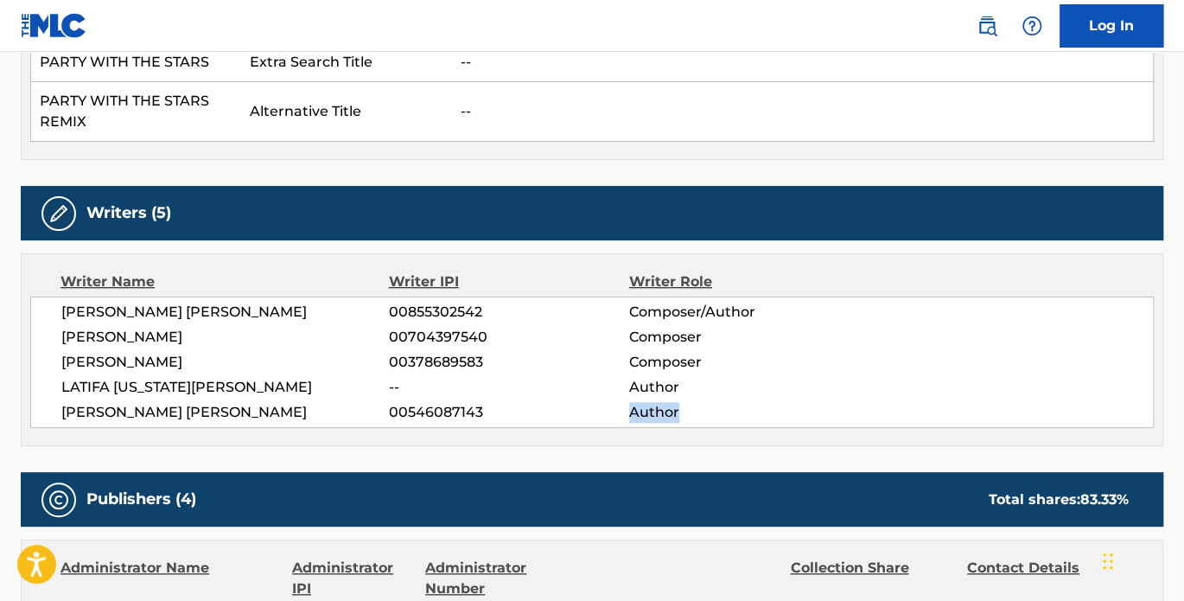
click at [655, 412] on span "Author" at bounding box center [738, 412] width 219 height 21
drag, startPoint x: 627, startPoint y: 312, endPoint x: 759, endPoint y: 309, distance: 132.3
click at [759, 308] on div "CHARLES NII ARMAH MENSAH 00855302542 Composer/Author" at bounding box center [607, 312] width 1092 height 21
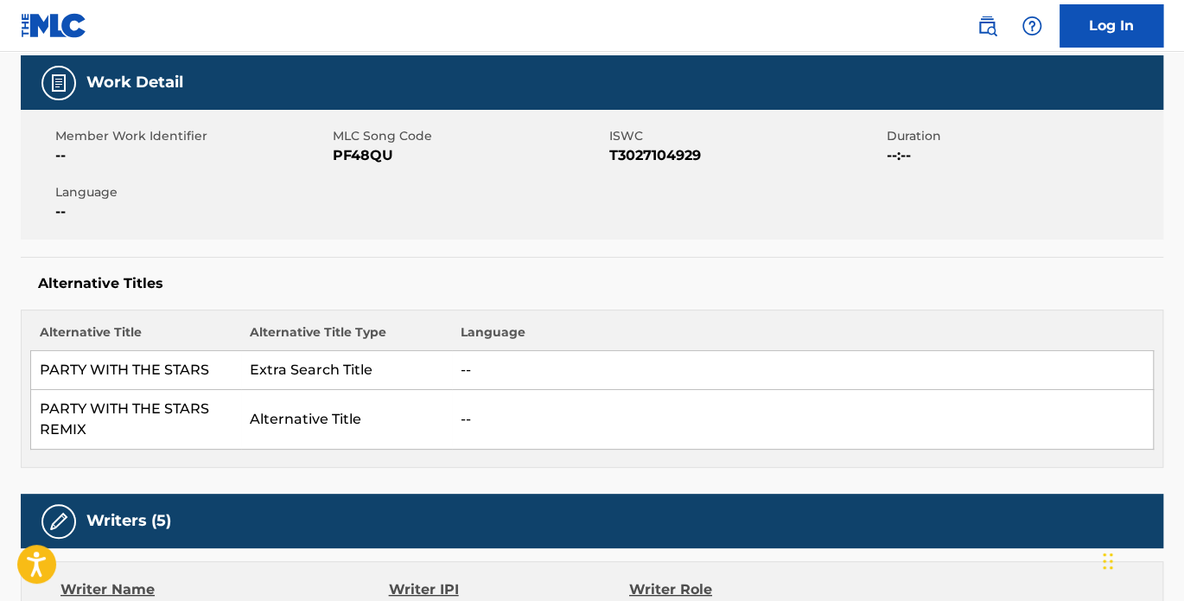
scroll to position [0, 0]
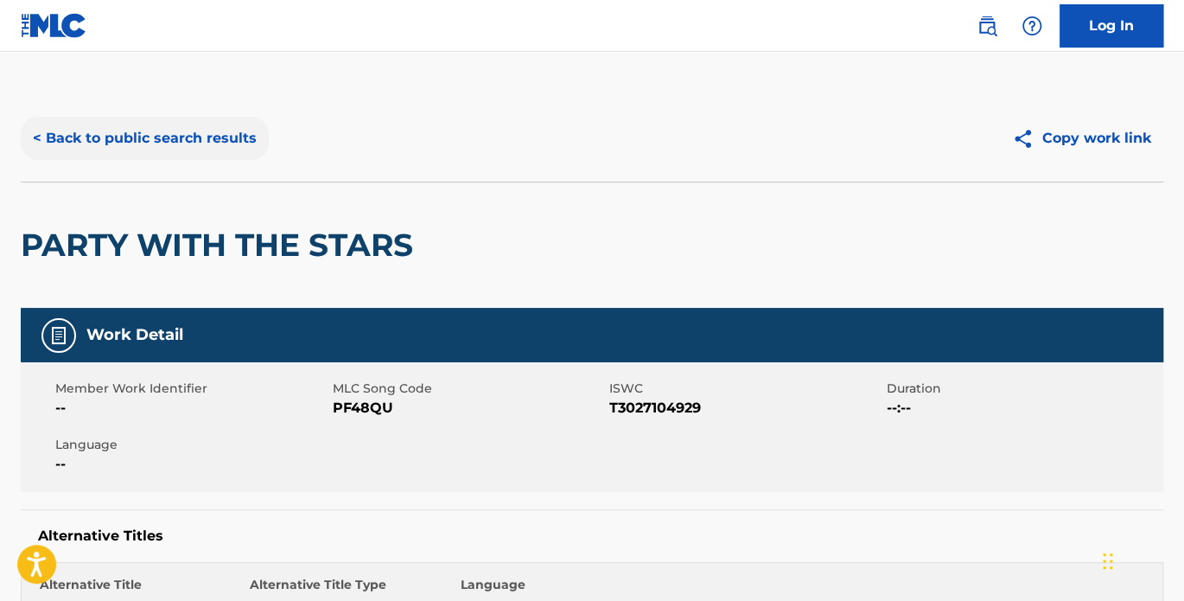
click at [125, 130] on button "< Back to public search results" at bounding box center [145, 138] width 248 height 43
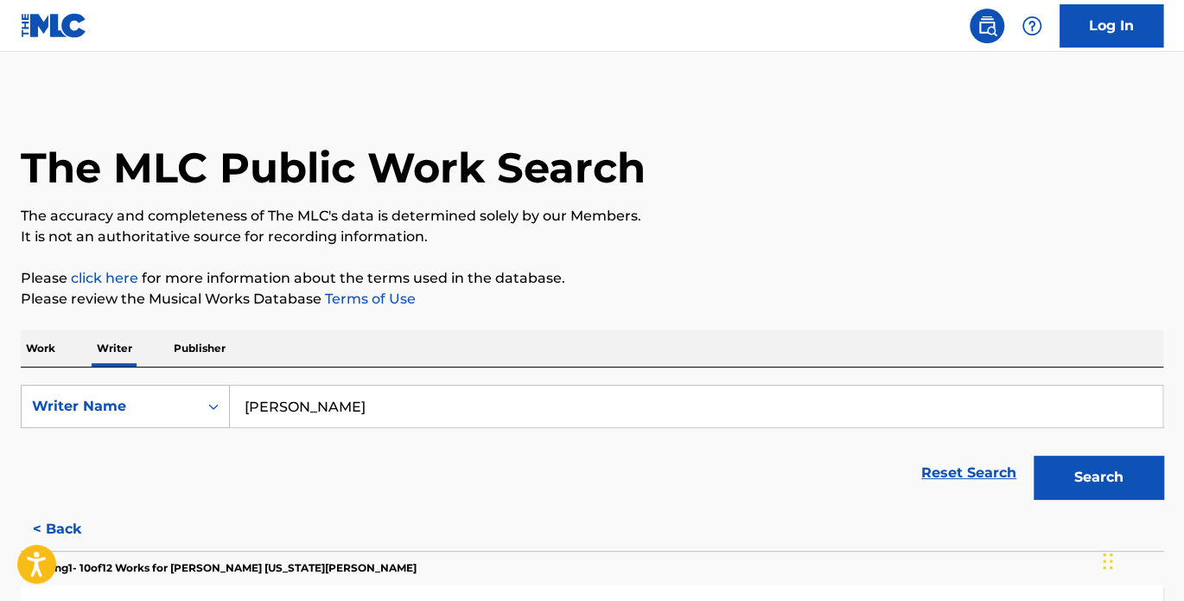
drag, startPoint x: 537, startPoint y: 411, endPoint x: 552, endPoint y: 407, distance: 16.1
click at [536, 412] on input "[PERSON_NAME]" at bounding box center [696, 406] width 933 height 41
click at [1095, 466] on button "Search" at bounding box center [1099, 477] width 130 height 43
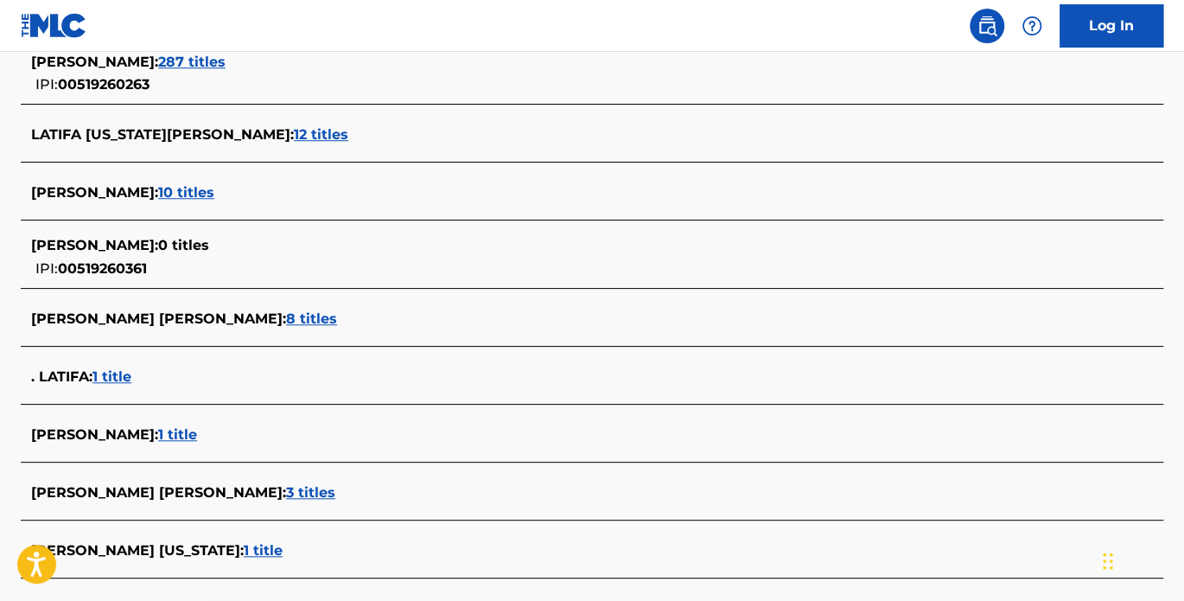
scroll to position [480, 0]
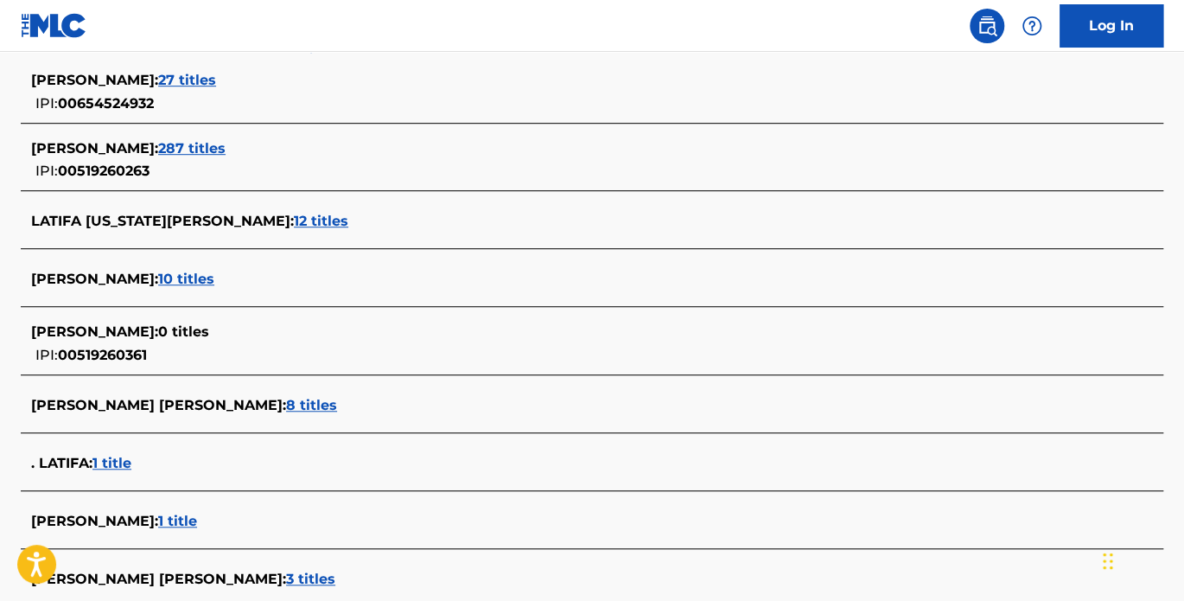
click at [182, 147] on span "287 titles" at bounding box center [191, 148] width 67 height 16
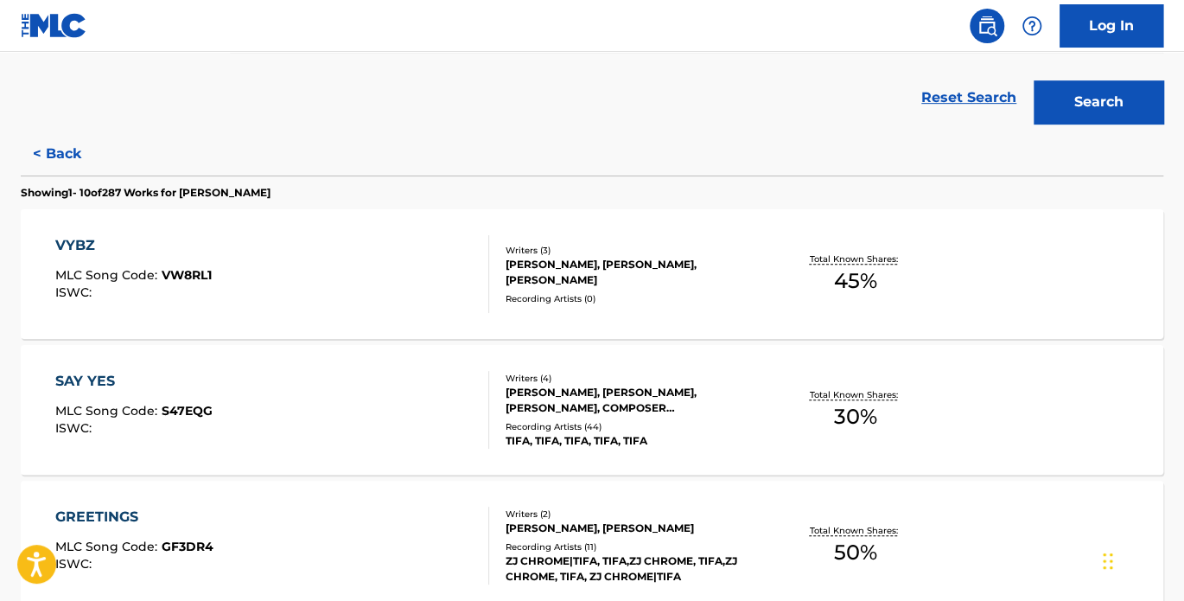
scroll to position [399, 0]
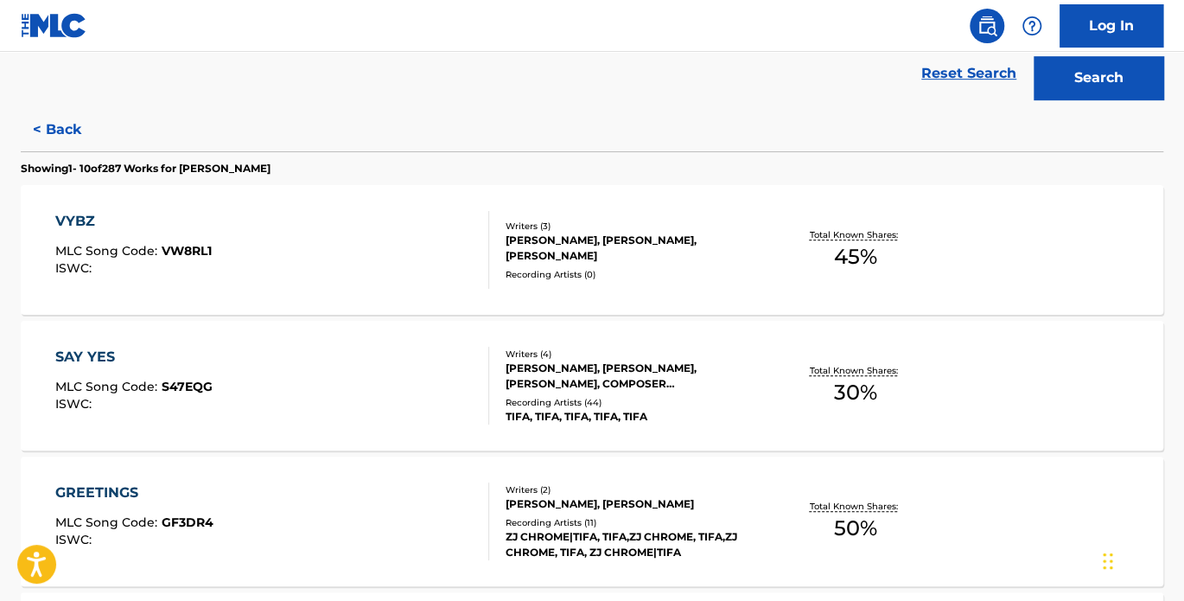
click at [99, 354] on div "SAY YES" at bounding box center [133, 357] width 157 height 21
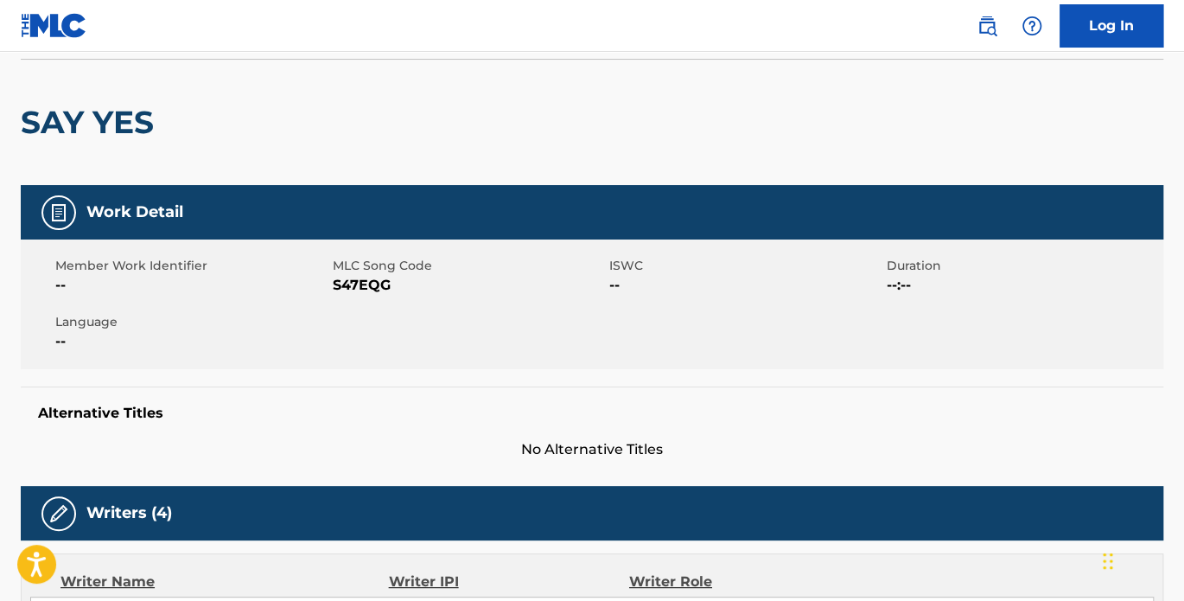
scroll to position [160, 0]
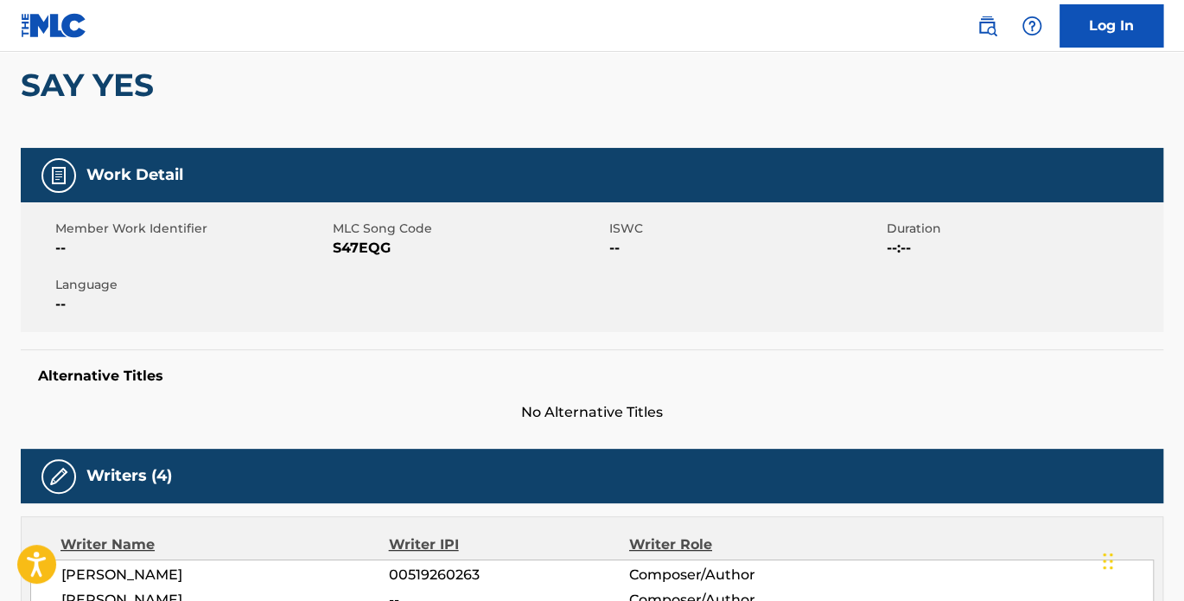
click at [619, 239] on span "--" at bounding box center [745, 248] width 273 height 21
click at [615, 239] on span "--" at bounding box center [745, 248] width 273 height 21
click at [615, 241] on span "--" at bounding box center [745, 248] width 273 height 21
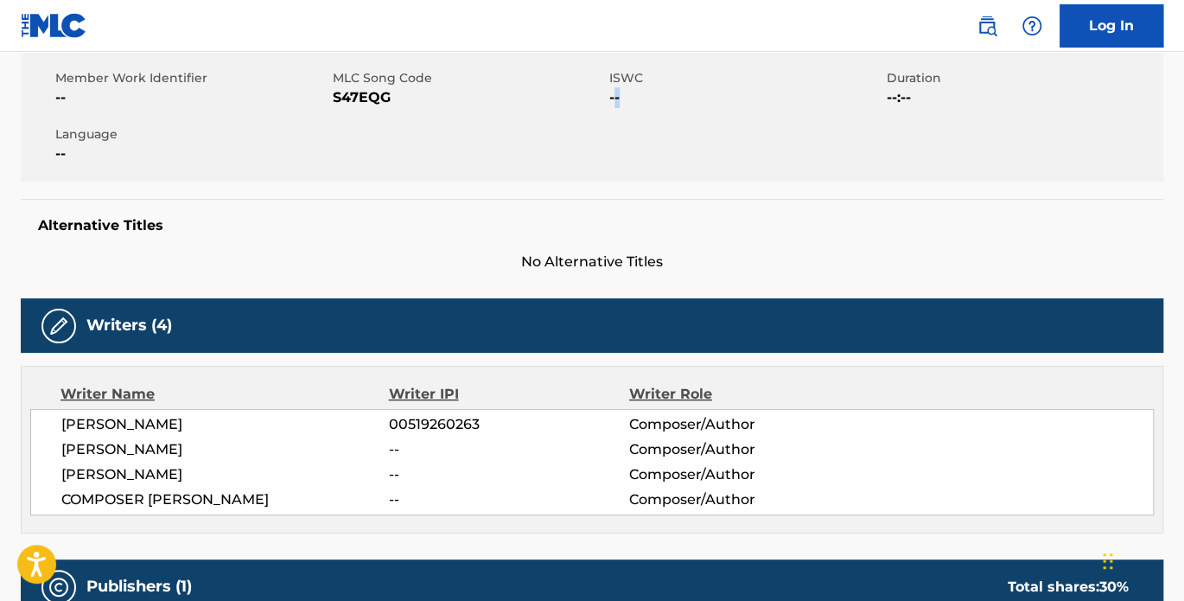
scroll to position [320, 0]
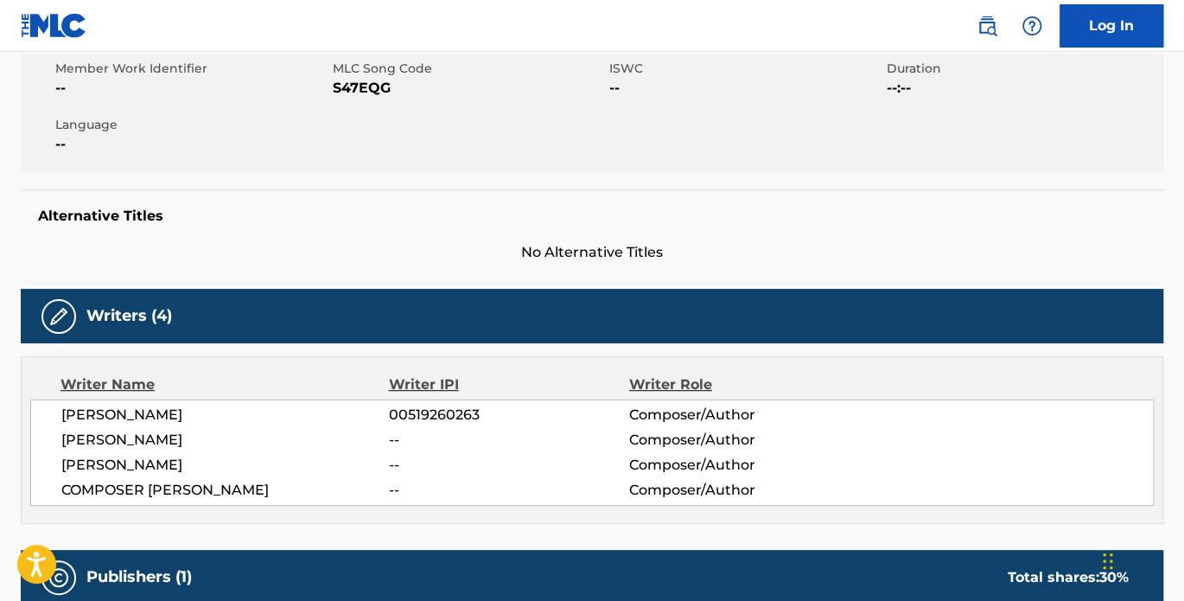
click at [454, 412] on span "00519260263" at bounding box center [509, 415] width 240 height 21
click at [454, 411] on span "00519260263" at bounding box center [509, 415] width 240 height 21
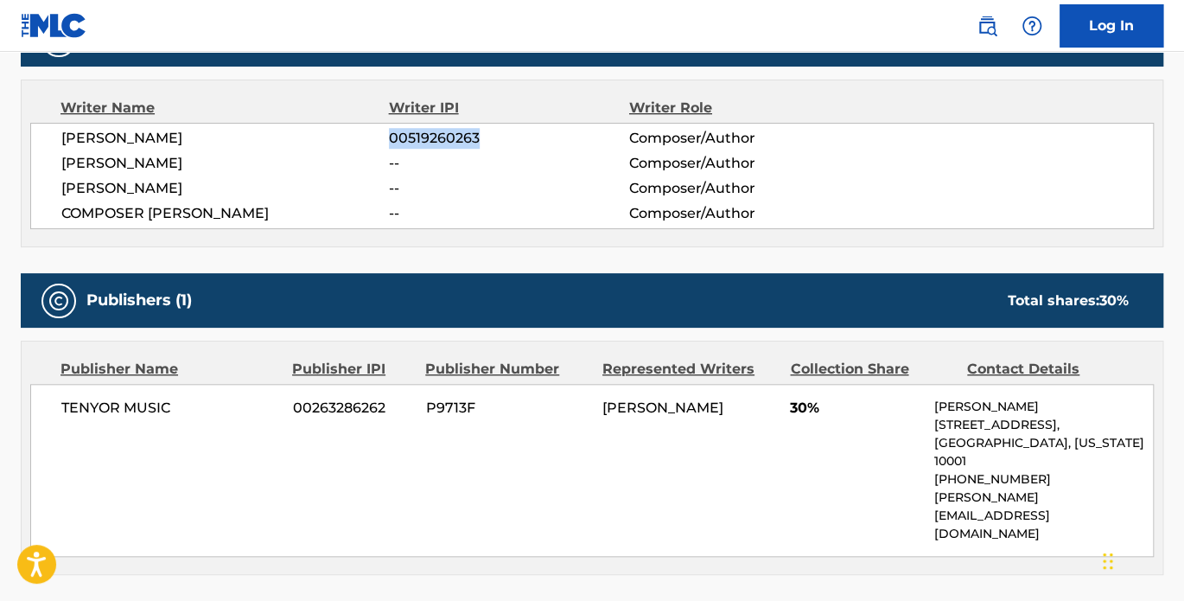
scroll to position [480, 0]
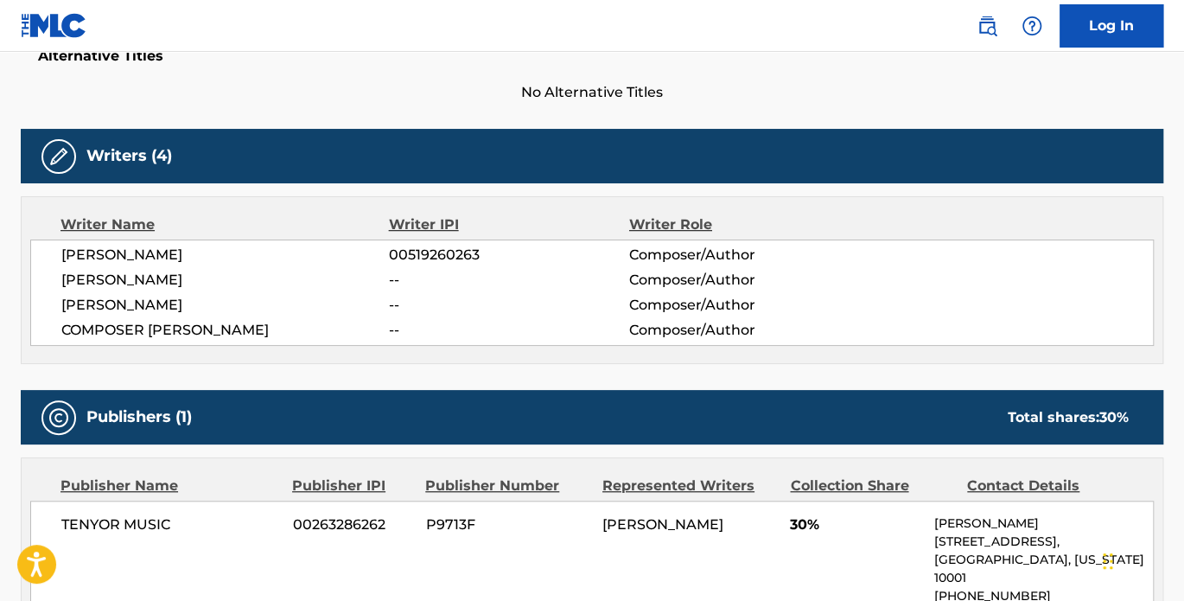
click at [207, 306] on span "KEMAR MCGREGOR" at bounding box center [225, 305] width 328 height 21
drag, startPoint x: 59, startPoint y: 304, endPoint x: 211, endPoint y: 303, distance: 152.1
click at [211, 303] on div "LATIFA BROWN 00519260263 Composer/Author YAZID REID BROWN -- Composer/Author KE…" at bounding box center [592, 292] width 1124 height 106
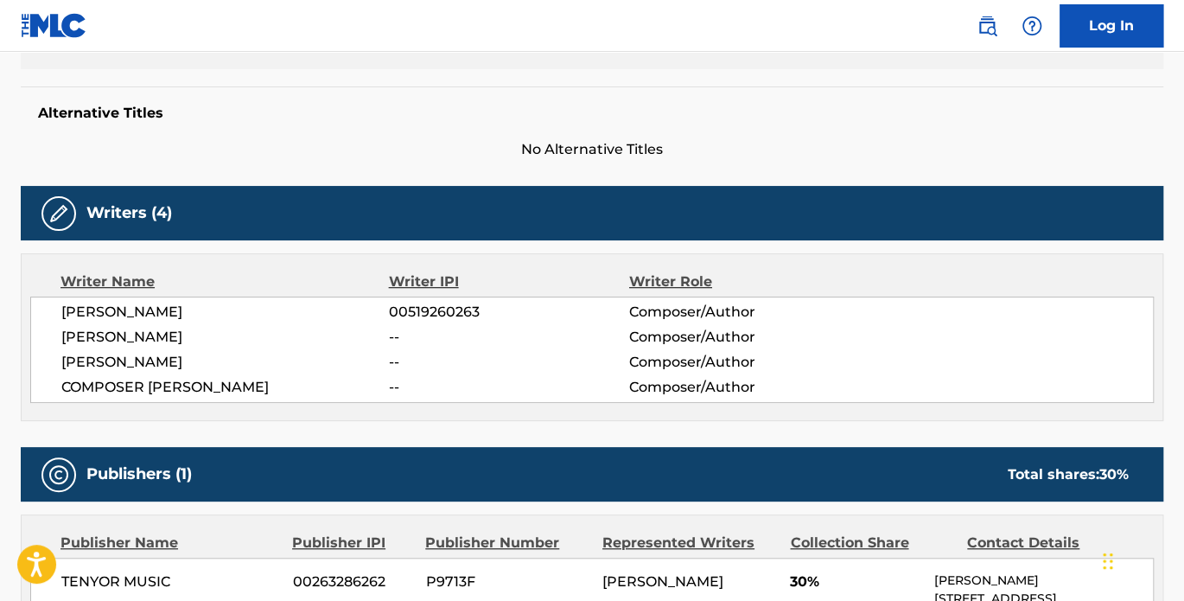
scroll to position [399, 0]
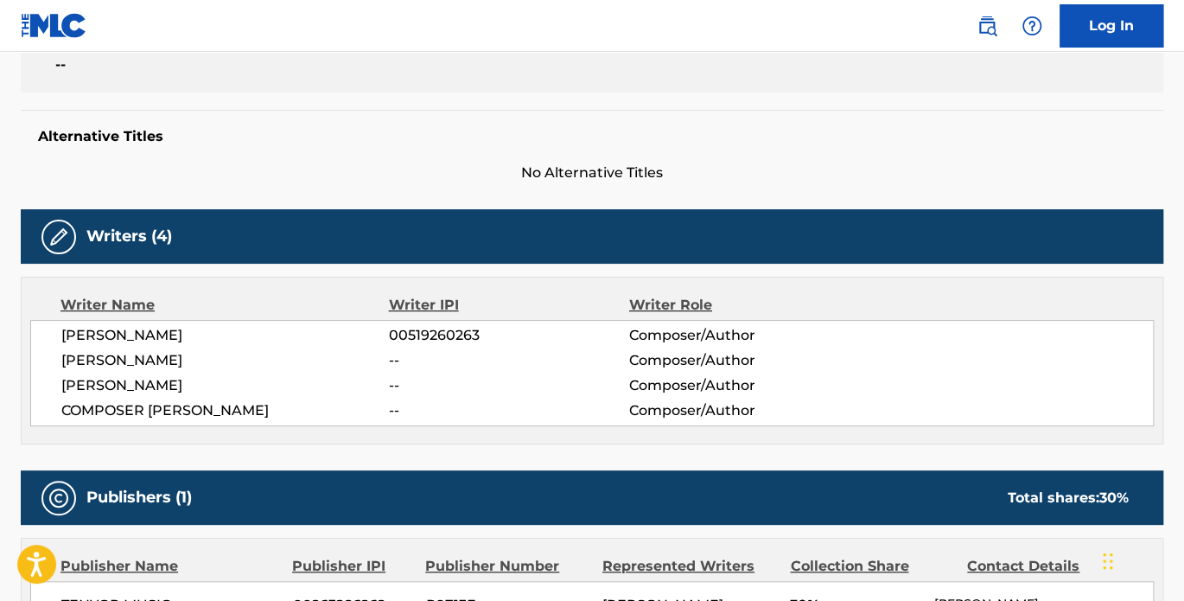
click at [393, 384] on span "--" at bounding box center [509, 385] width 240 height 21
drag, startPoint x: 393, startPoint y: 383, endPoint x: 313, endPoint y: 363, distance: 82.8
click at [308, 365] on span "YAZID REID BROWN" at bounding box center [225, 360] width 328 height 21
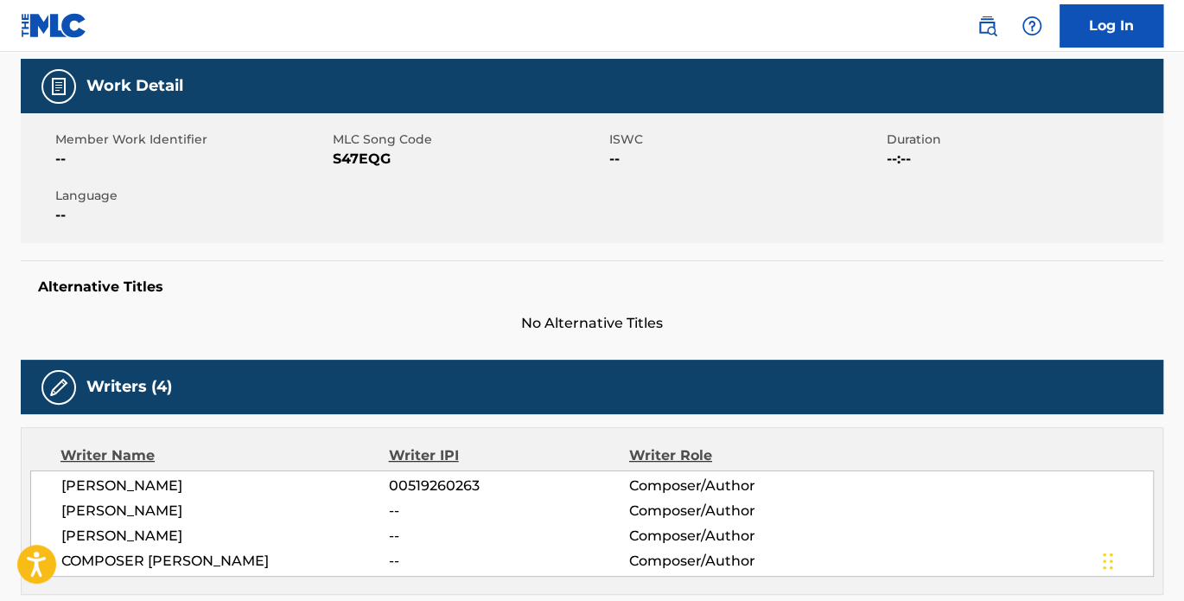
scroll to position [239, 0]
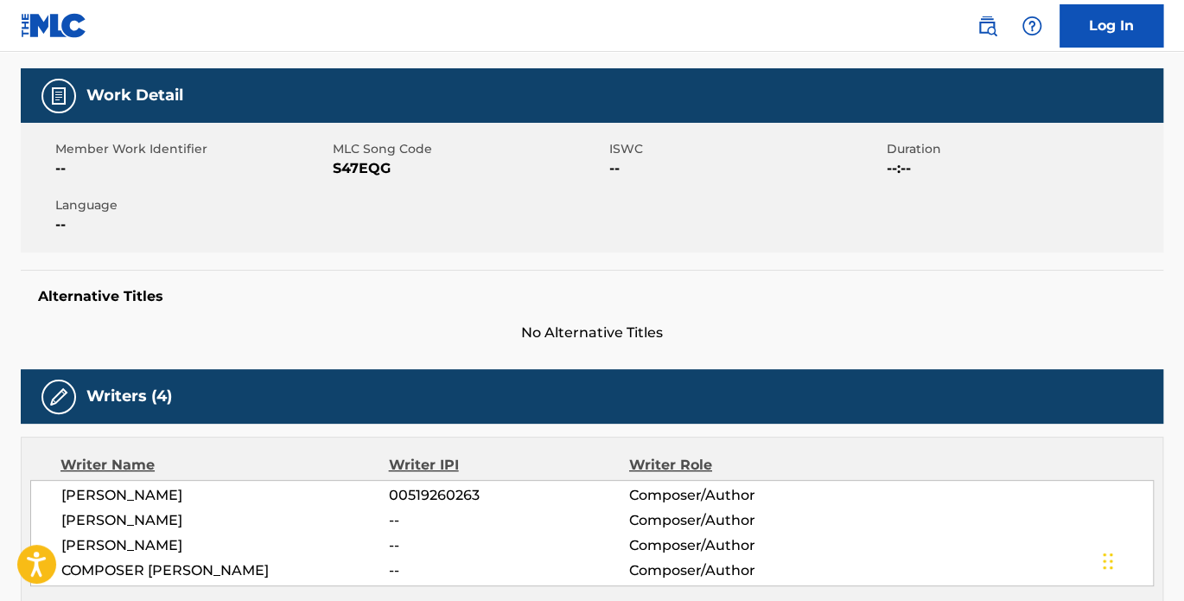
click at [428, 500] on span "00519260263" at bounding box center [509, 495] width 240 height 21
click at [427, 499] on span "00519260263" at bounding box center [509, 495] width 240 height 21
click at [610, 167] on span "--" at bounding box center [745, 168] width 273 height 21
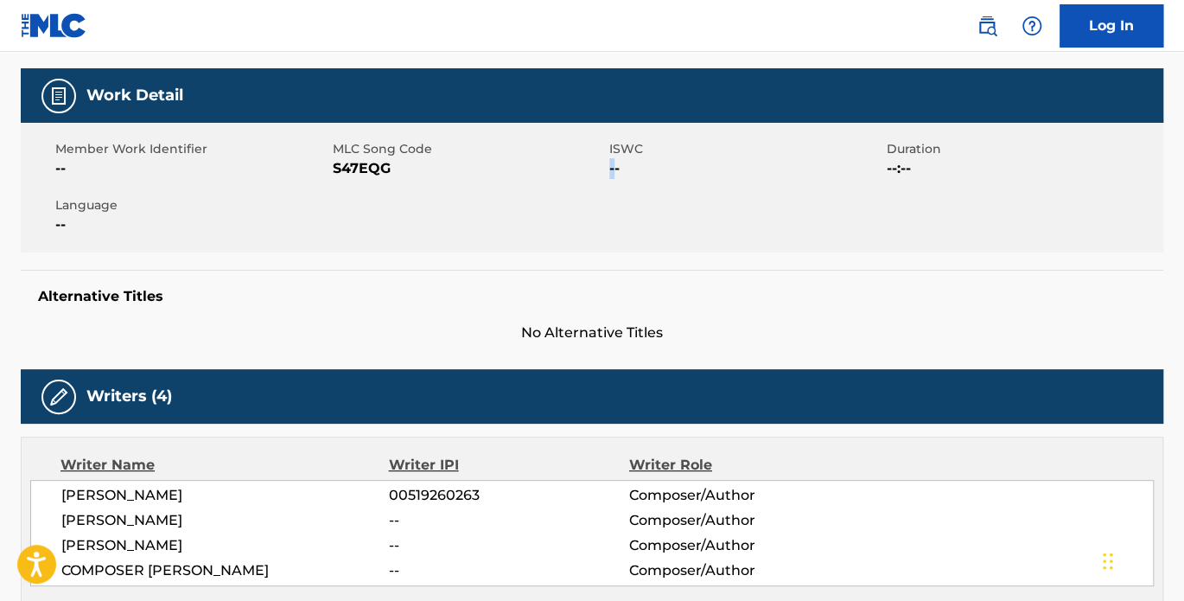
click at [609, 166] on span "--" at bounding box center [745, 168] width 273 height 21
drag, startPoint x: 609, startPoint y: 166, endPoint x: 616, endPoint y: 175, distance: 11.1
click at [616, 175] on span "--" at bounding box center [745, 168] width 273 height 21
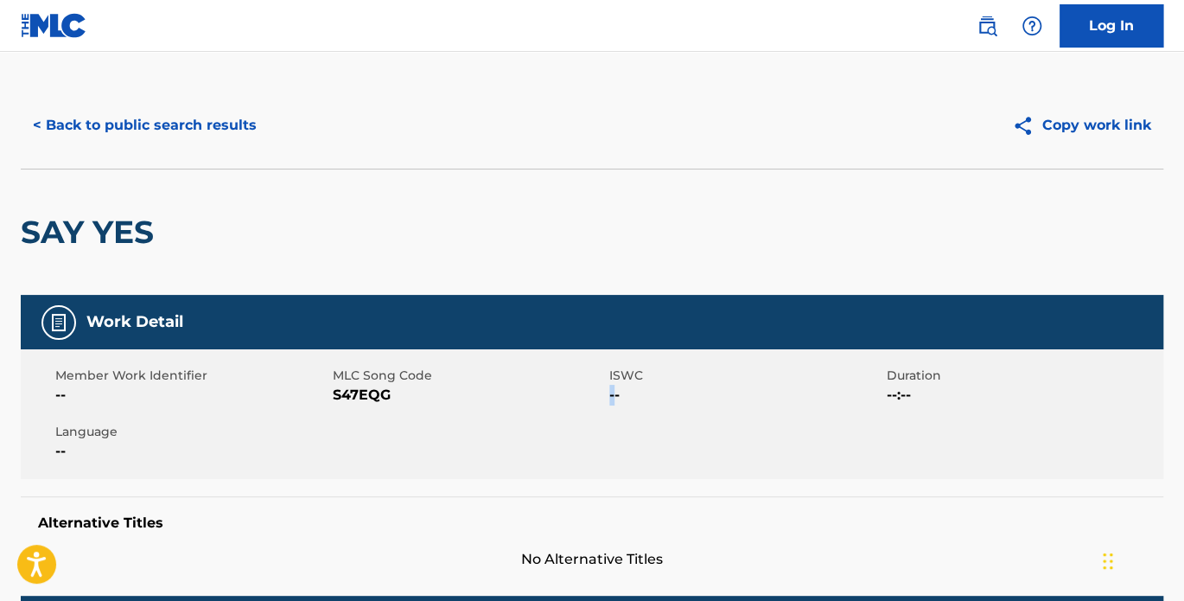
scroll to position [0, 0]
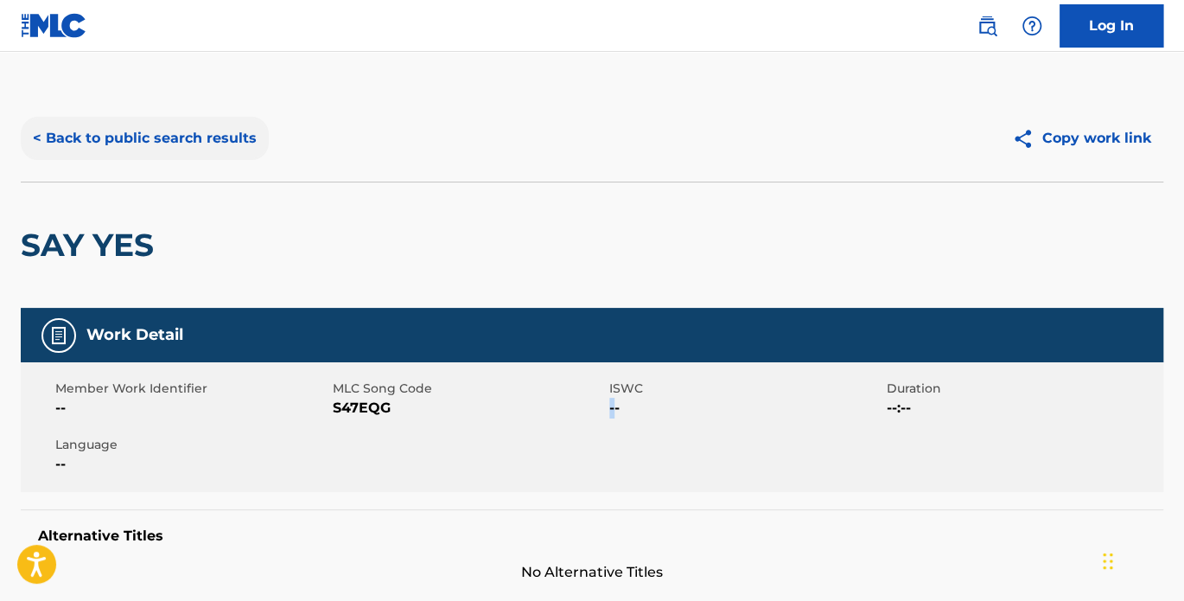
click at [41, 132] on button "< Back to public search results" at bounding box center [145, 138] width 248 height 43
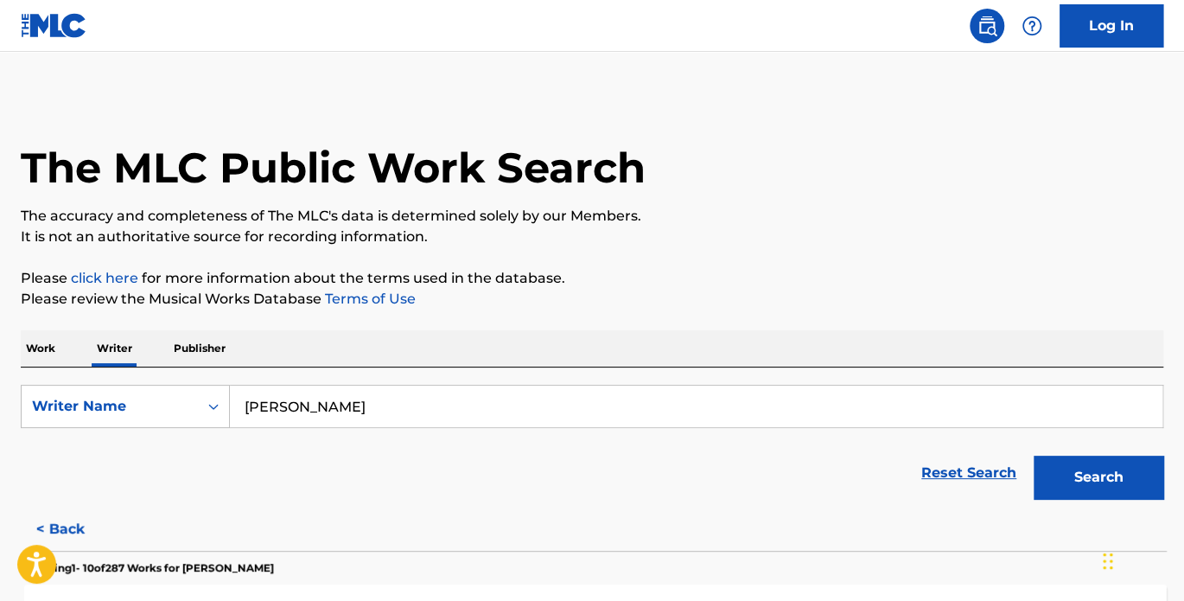
scroll to position [49, 0]
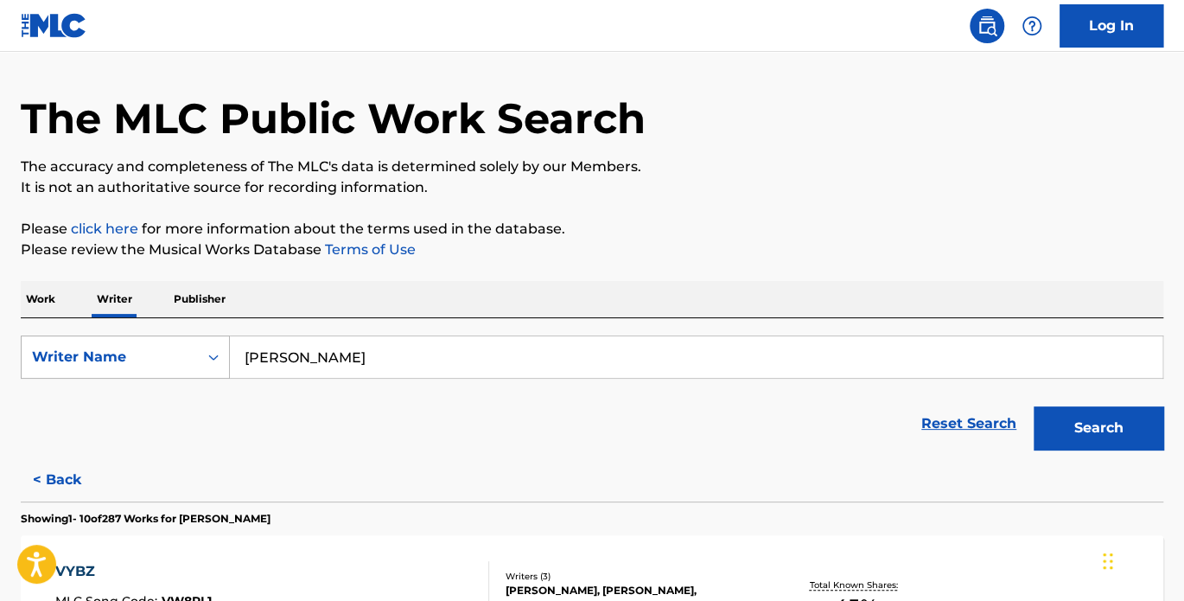
drag, startPoint x: 389, startPoint y: 354, endPoint x: 222, endPoint y: 352, distance: 166.9
click at [222, 352] on div "SearchWithCriteria7c9369c3-e999-4686-abbb-48fa630e9b78 Writer Name latifa brown" at bounding box center [592, 356] width 1143 height 43
click at [210, 354] on icon "Search Form" at bounding box center [213, 356] width 17 height 17
click at [316, 395] on div "Reset Search Search" at bounding box center [592, 423] width 1143 height 69
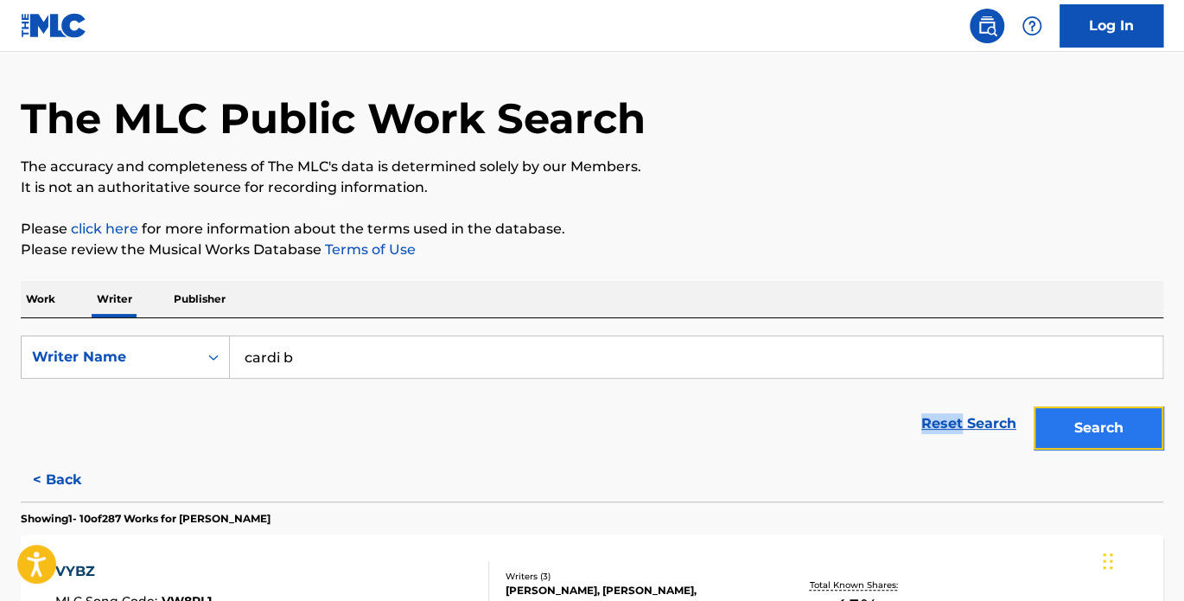
click at [1093, 427] on button "Search" at bounding box center [1099, 427] width 130 height 43
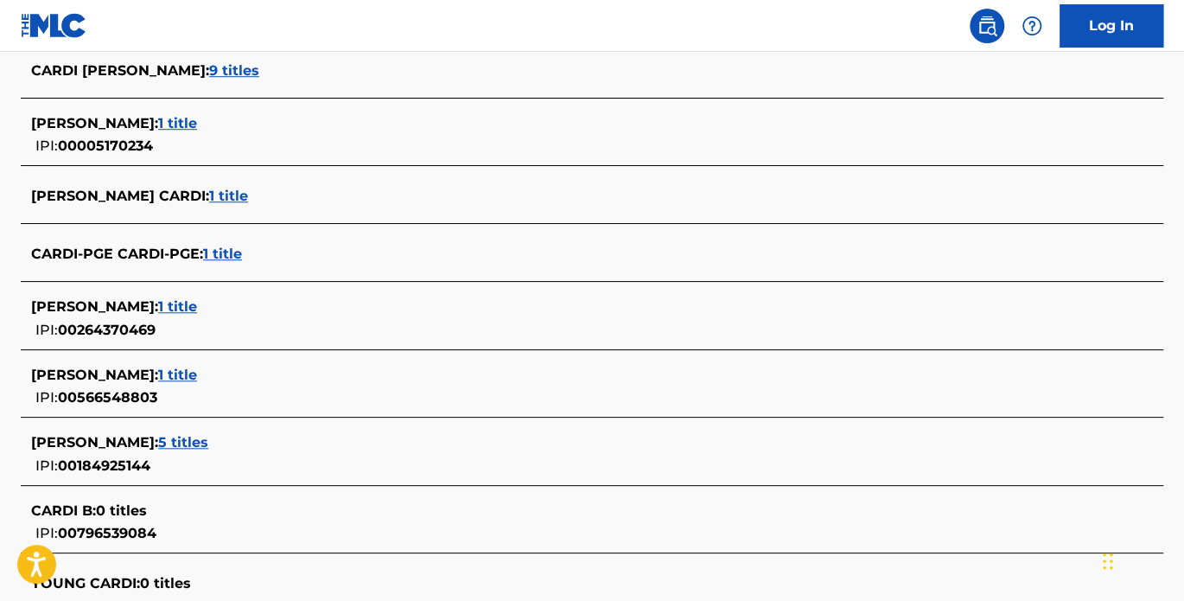
scroll to position [609, 0]
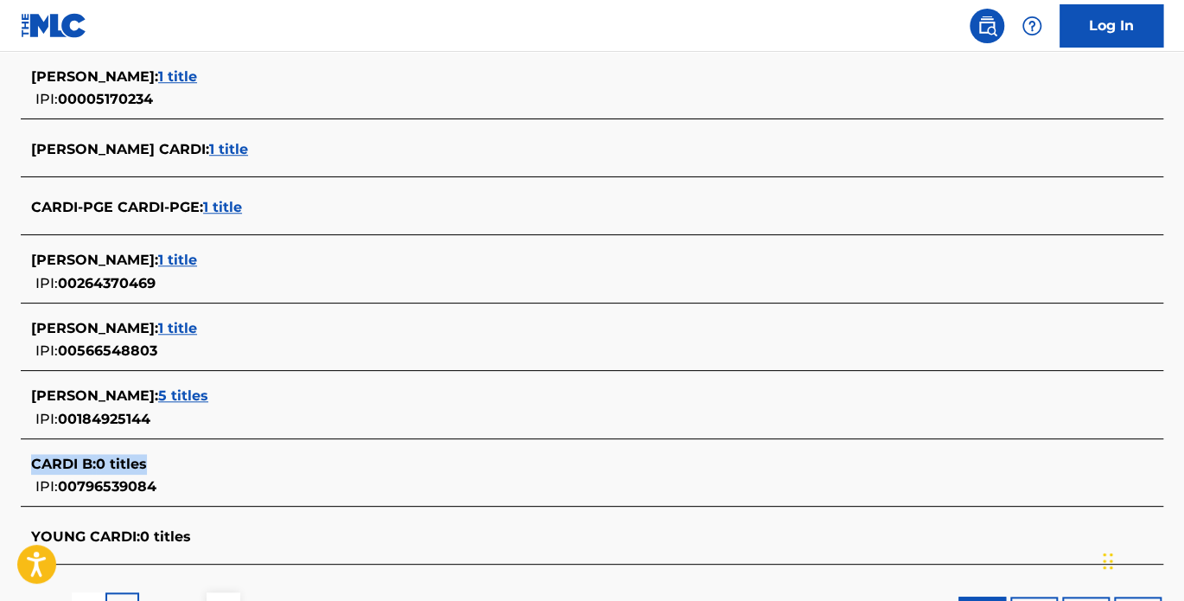
drag, startPoint x: 193, startPoint y: 481, endPoint x: 30, endPoint y: 459, distance: 164.1
click at [31, 459] on div "CARDI B : 0 titles IPI: 00796539084" at bounding box center [569, 476] width 1077 height 44
click at [25, 458] on div "CARDI B : 0 titles IPI: 00796539084" at bounding box center [592, 475] width 1143 height 61
click at [26, 456] on div "CARDI B : 0 titles IPI: 00796539084" at bounding box center [592, 475] width 1143 height 61
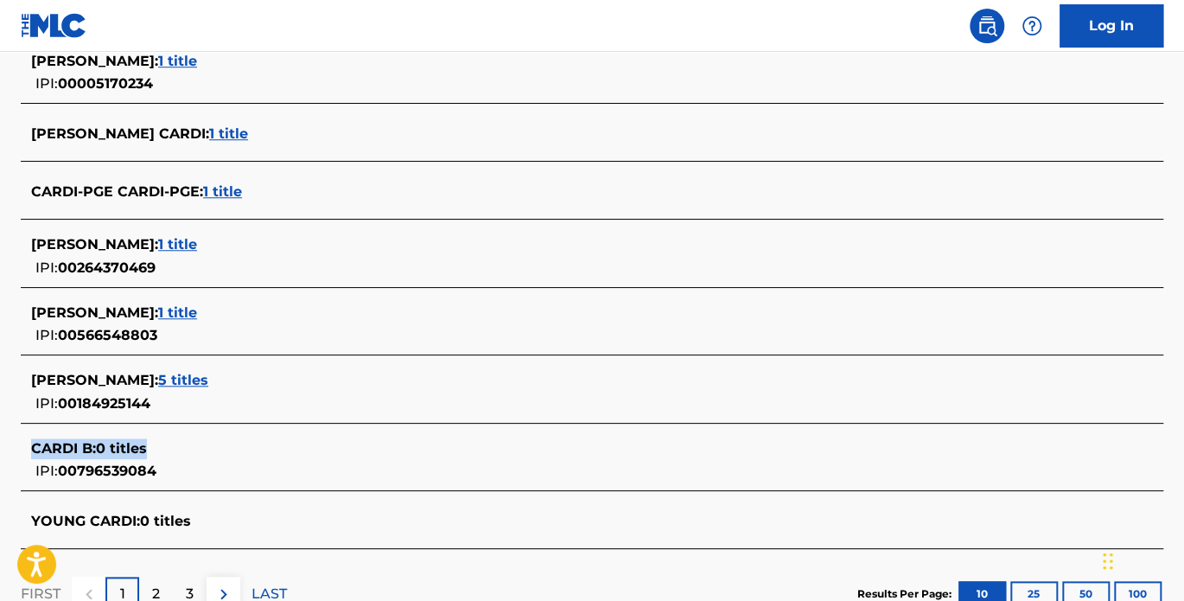
scroll to position [590, 0]
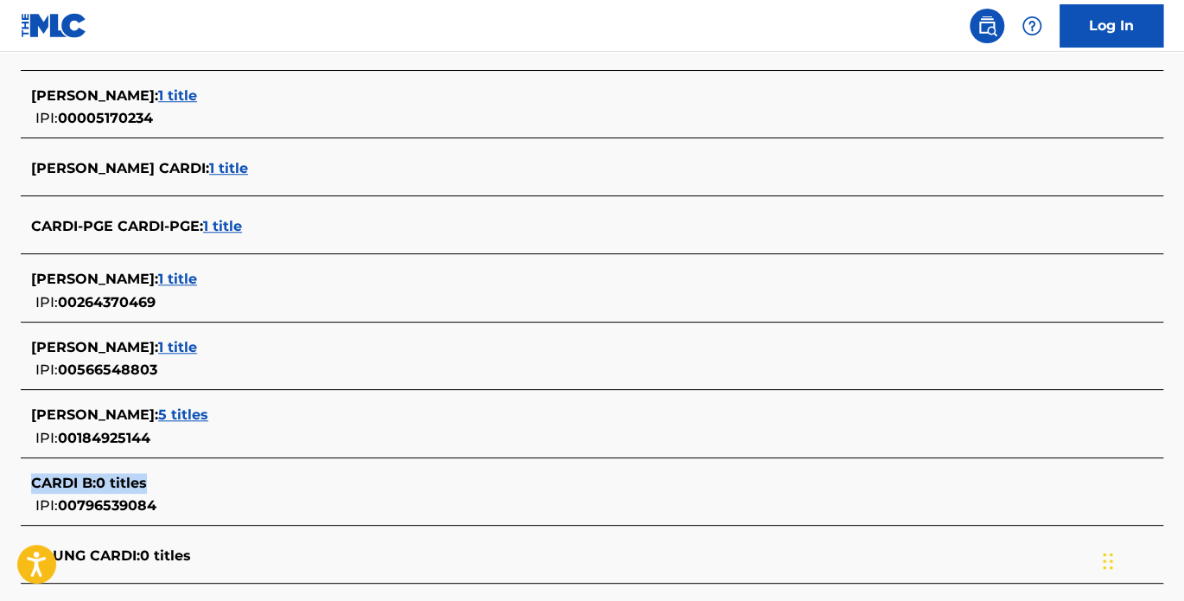
click at [208, 488] on div "CARDI B : 0 titles" at bounding box center [569, 483] width 1077 height 21
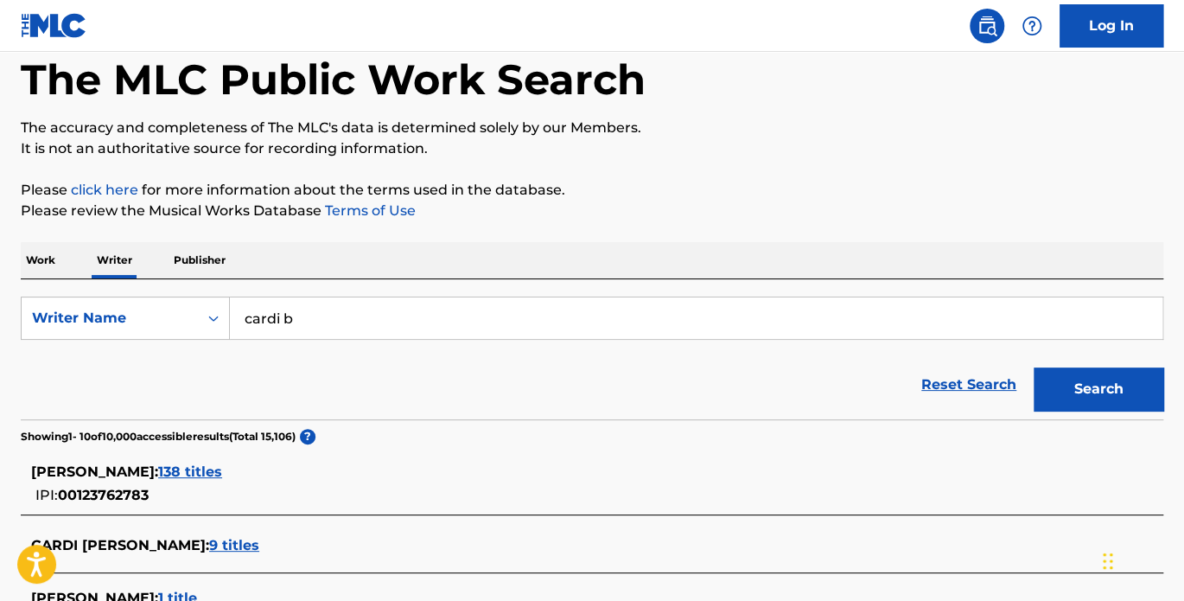
scroll to position [0, 0]
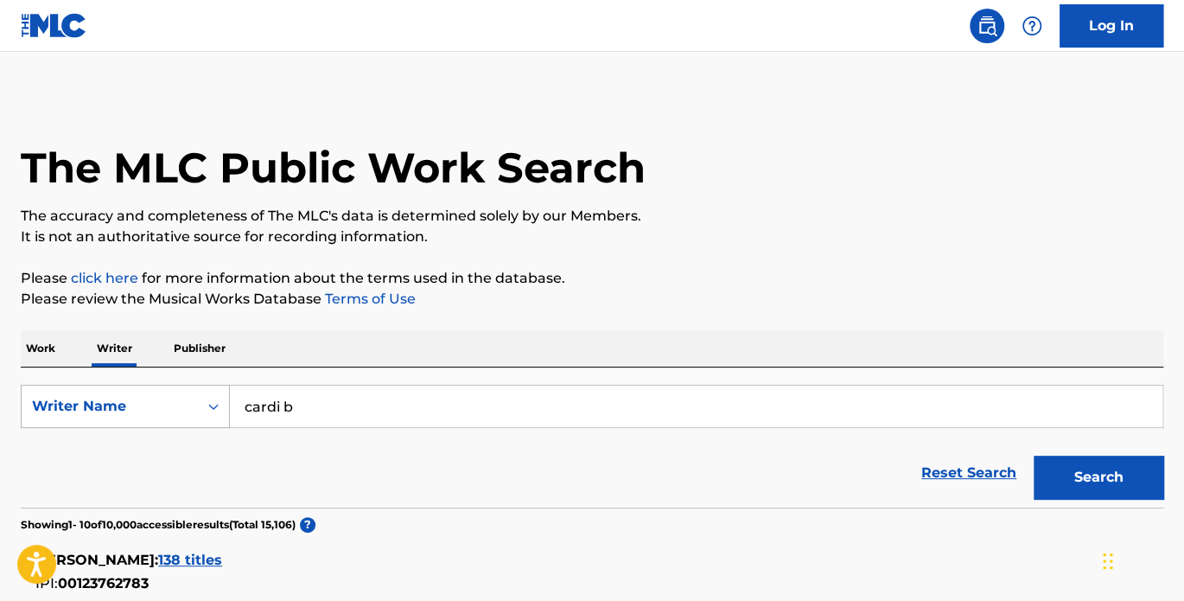
drag, startPoint x: 296, startPoint y: 400, endPoint x: 183, endPoint y: 400, distance: 113.2
click at [183, 400] on div "SearchWithCriteria7c9369c3-e999-4686-abbb-48fa630e9b78 Writer Name cardi b" at bounding box center [592, 406] width 1143 height 43
type input "e"
click at [1034, 456] on button "Search" at bounding box center [1099, 477] width 130 height 43
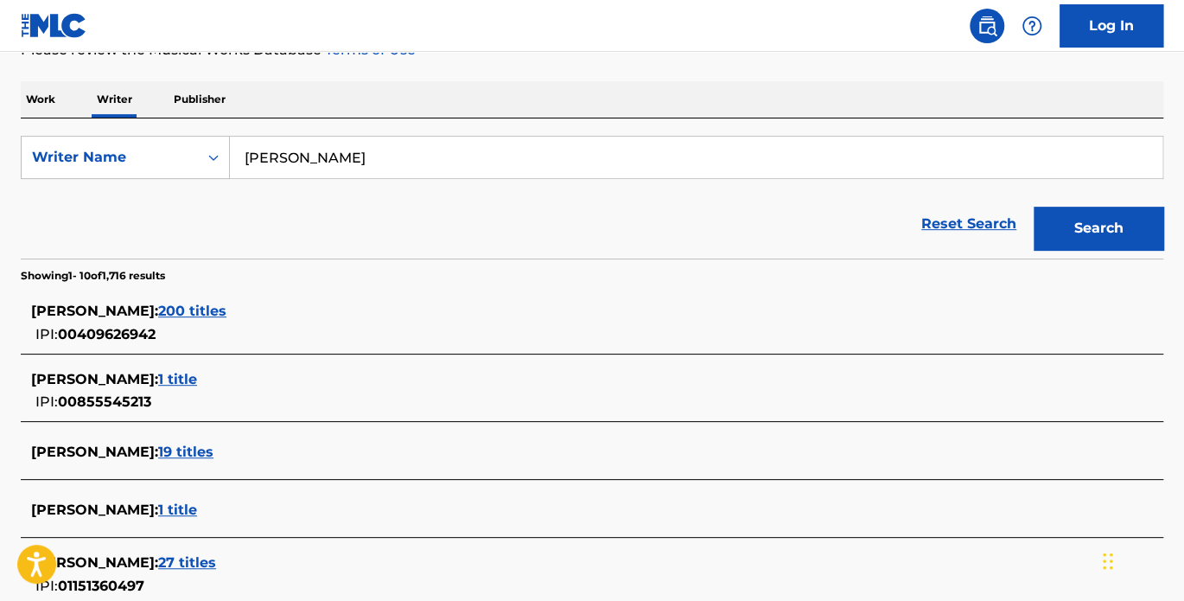
scroll to position [80, 0]
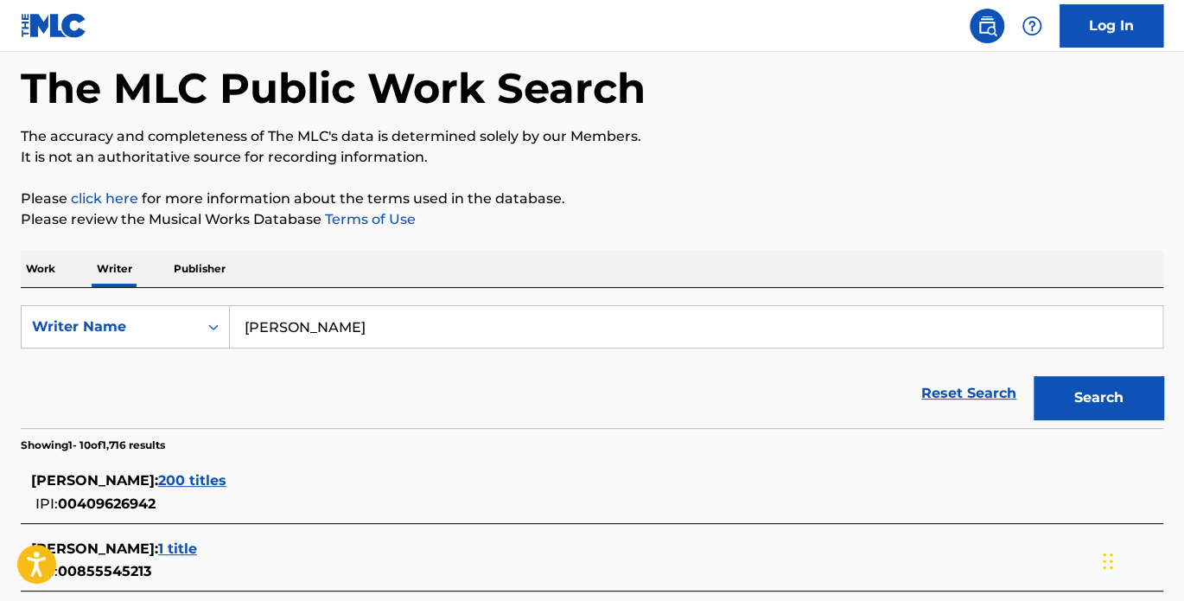
type input "kendrick lamar"
click at [1034, 376] on button "Search" at bounding box center [1099, 397] width 130 height 43
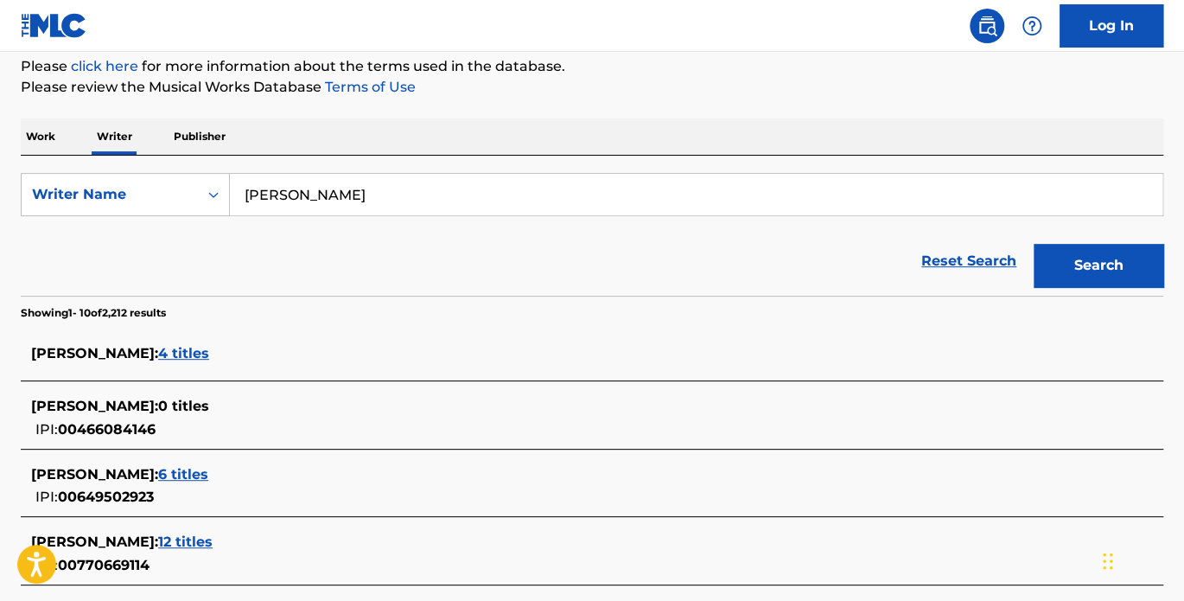
scroll to position [239, 0]
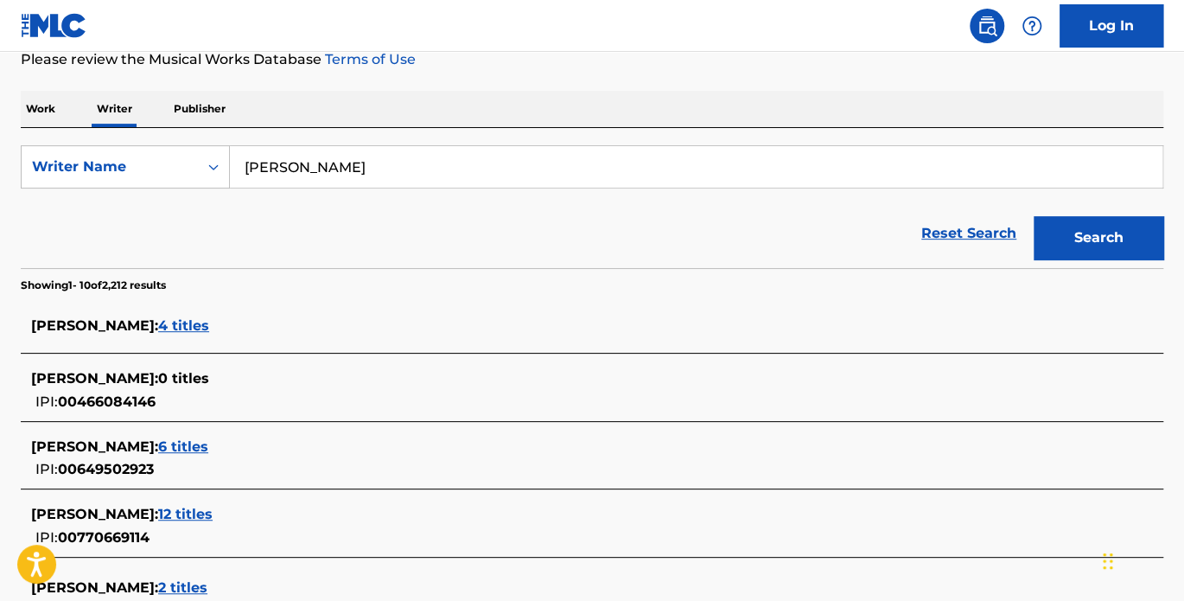
click at [209, 325] on span "4 titles" at bounding box center [183, 325] width 51 height 16
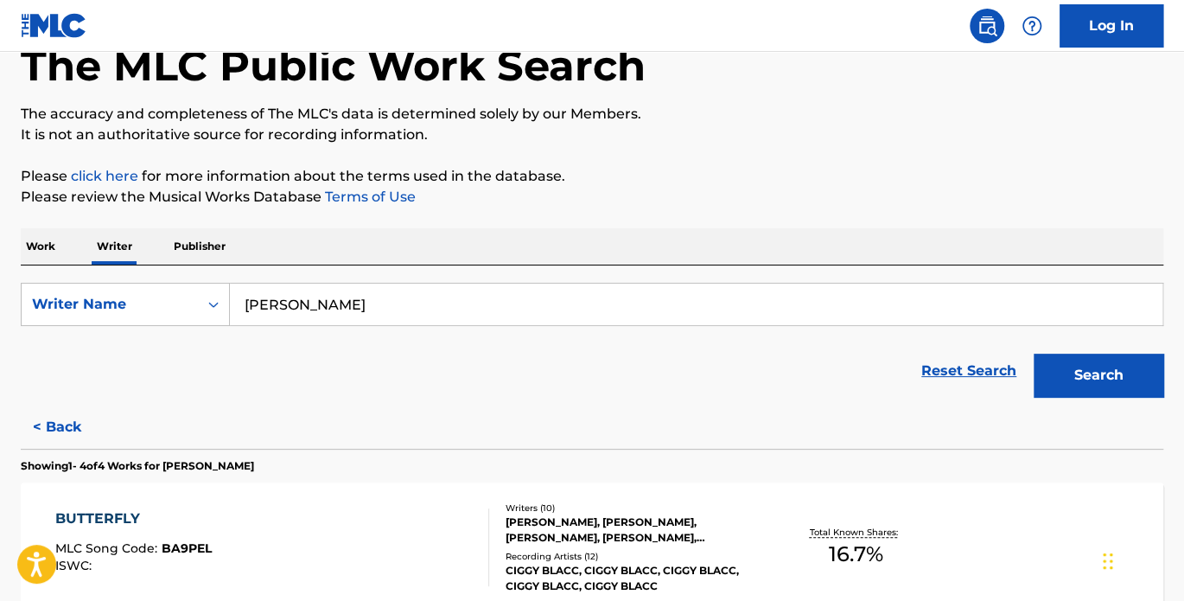
scroll to position [0, 0]
